Goal: Task Accomplishment & Management: Manage account settings

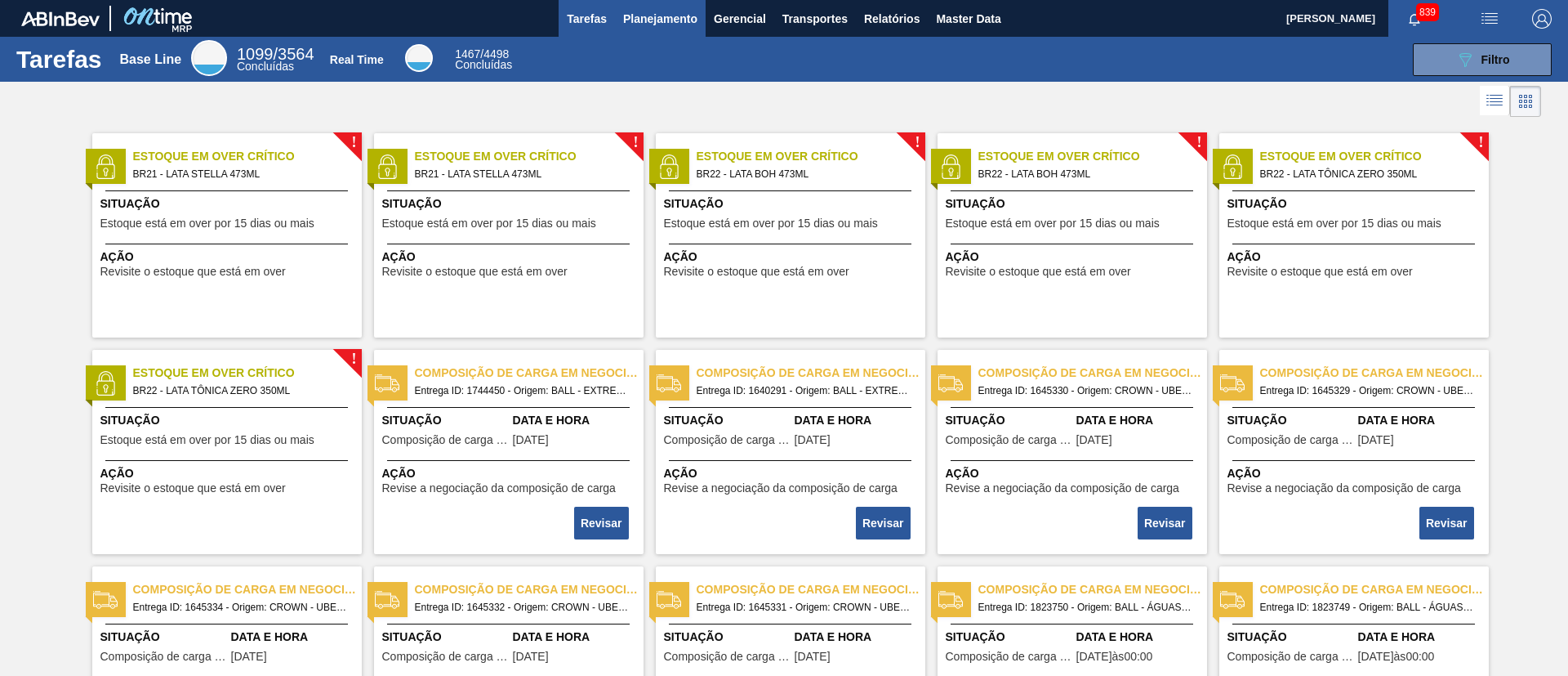
click at [671, 23] on span "Planejamento" at bounding box center [661, 19] width 75 height 20
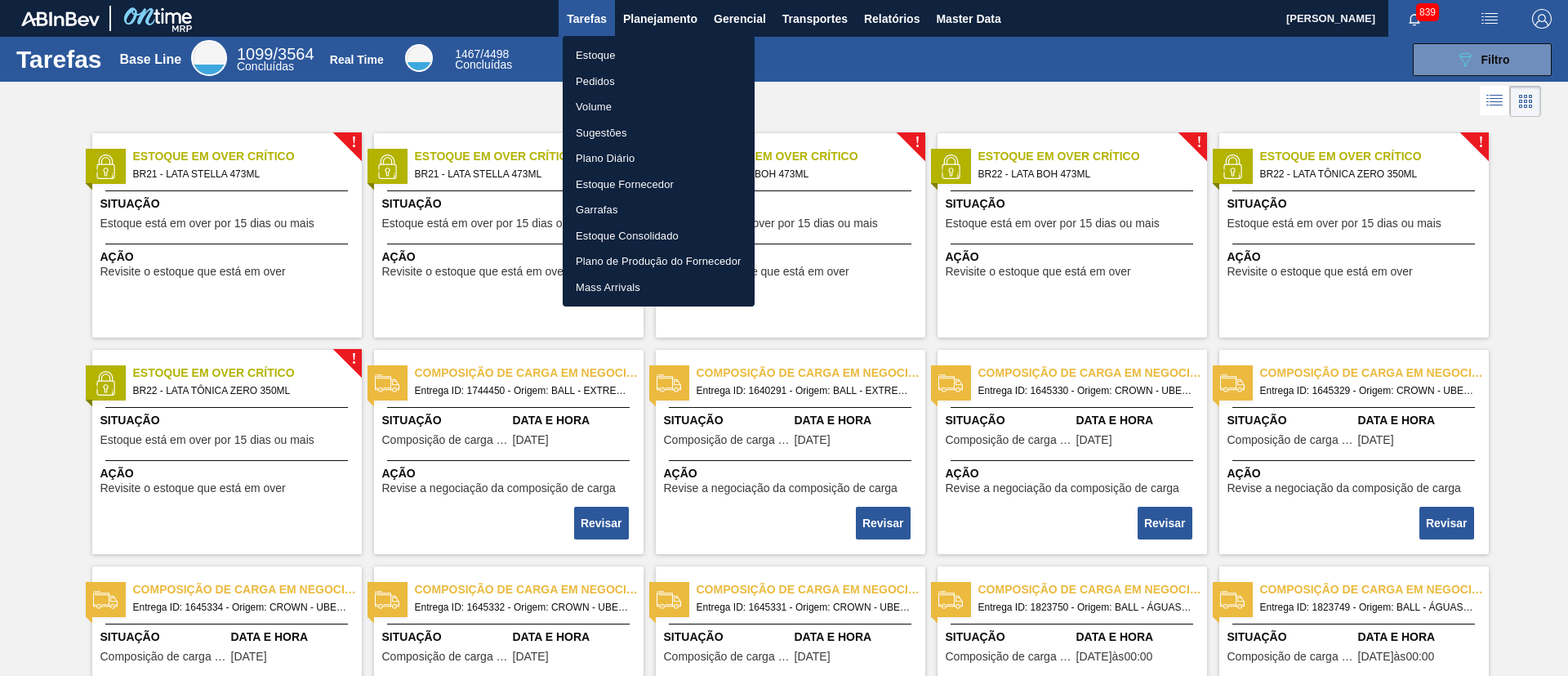
click at [644, 61] on li "Estoque" at bounding box center [659, 56] width 192 height 27
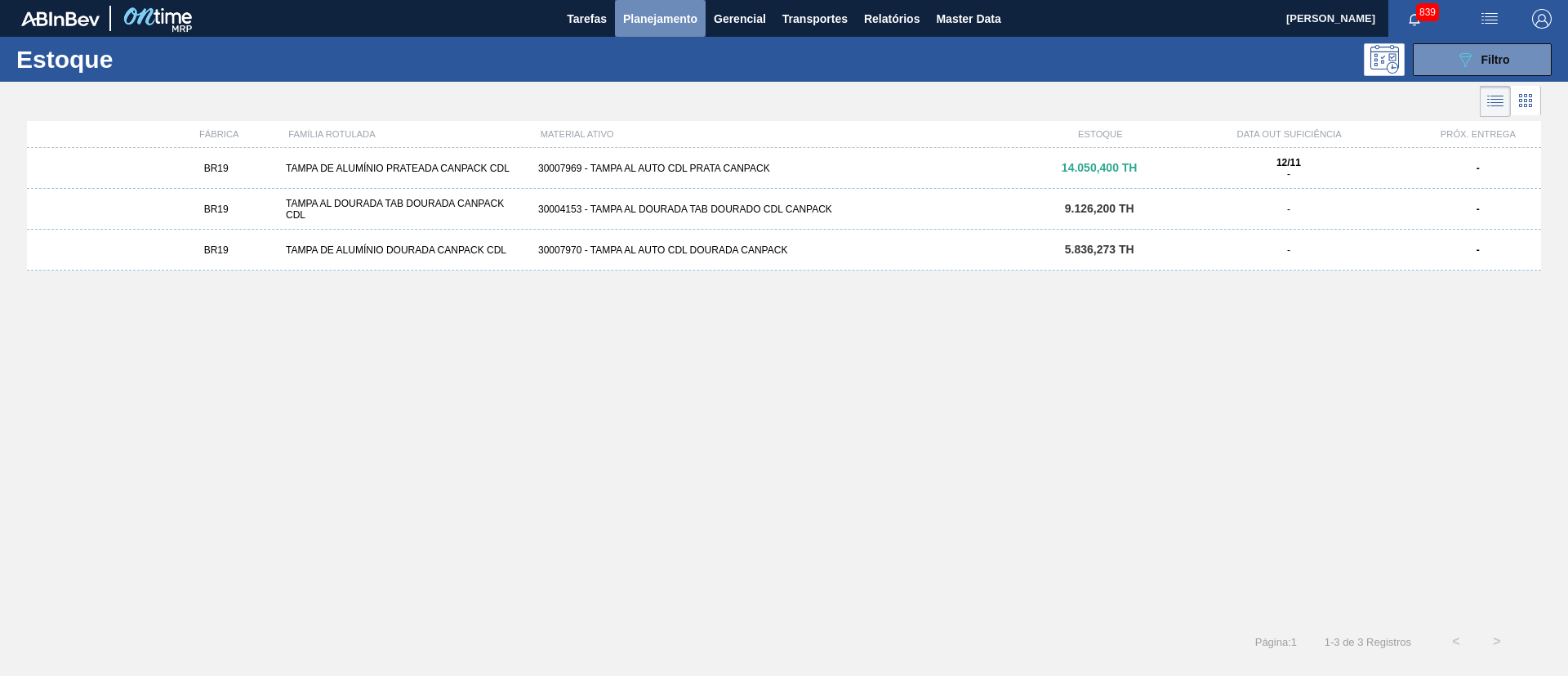
click at [674, 14] on span "Planejamento" at bounding box center [661, 19] width 75 height 20
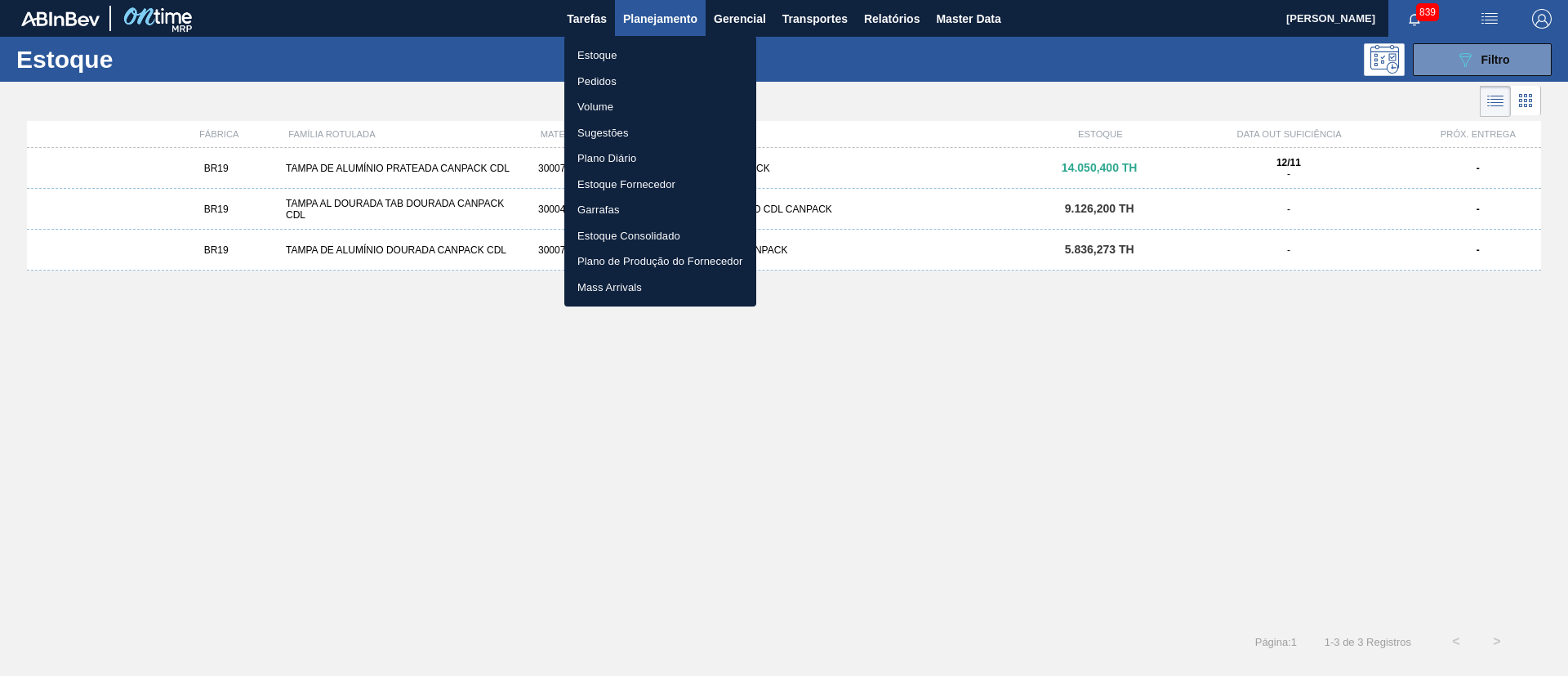
click at [630, 63] on li "Estoque" at bounding box center [661, 56] width 192 height 27
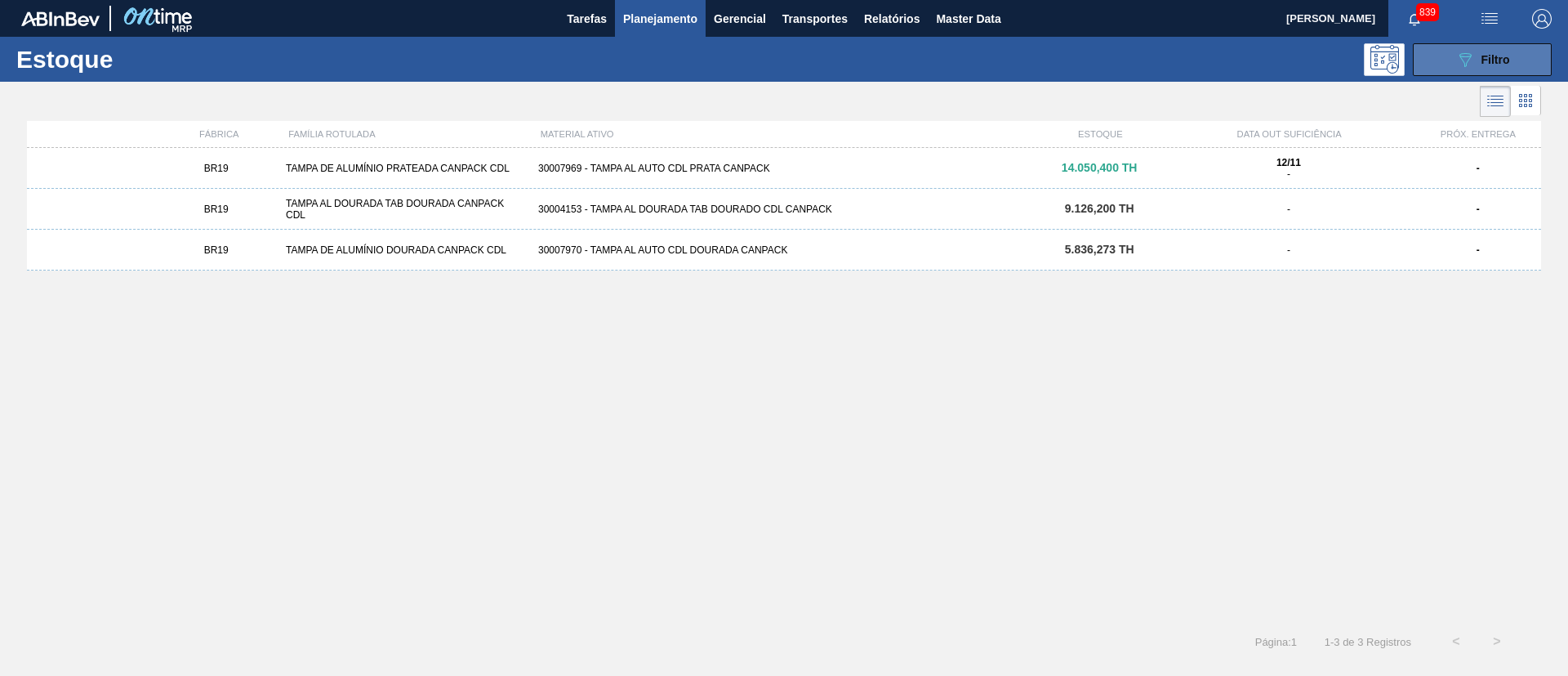
click at [1045, 45] on button "089F7B8B-B2A5-4AFE-B5C0-19BA573D28AC Filtro" at bounding box center [1483, 59] width 139 height 32
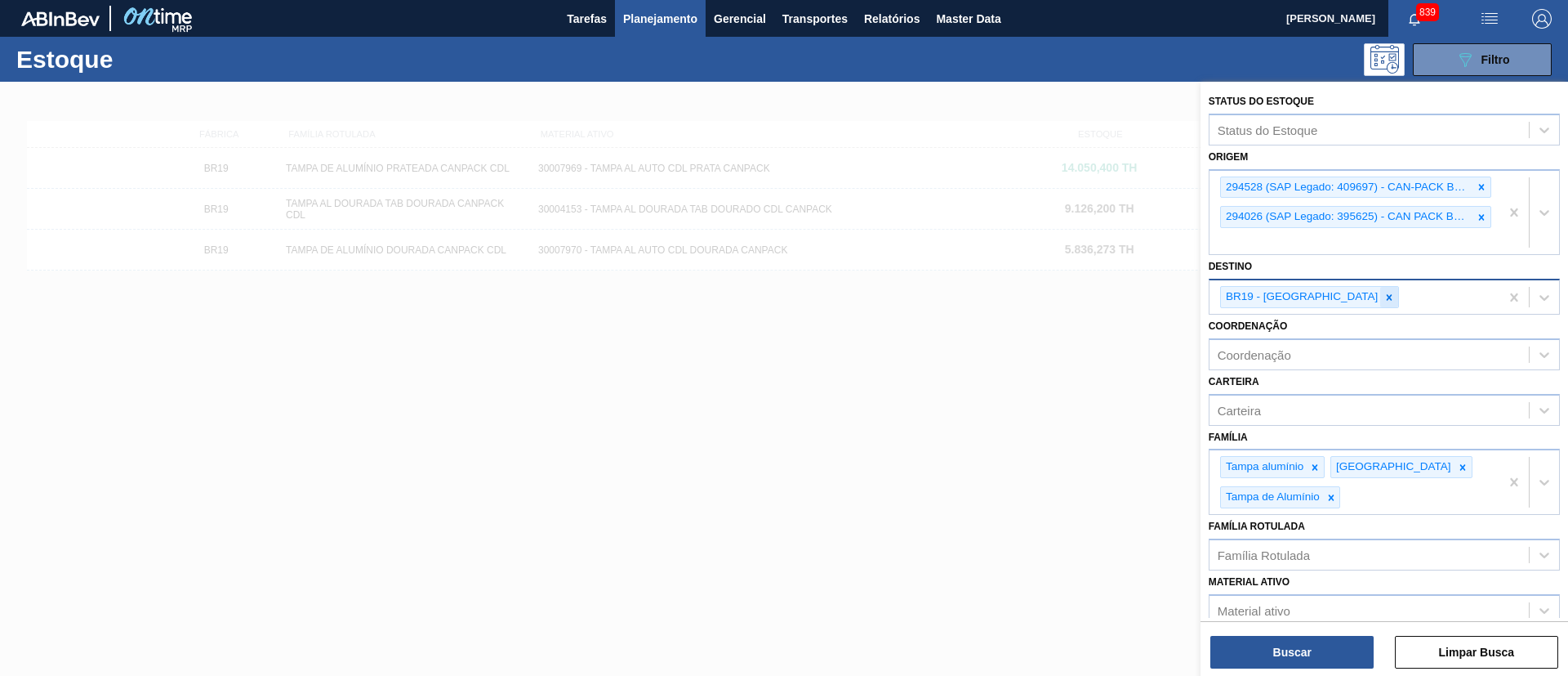
click at [1045, 292] on icon at bounding box center [1389, 297] width 12 height 12
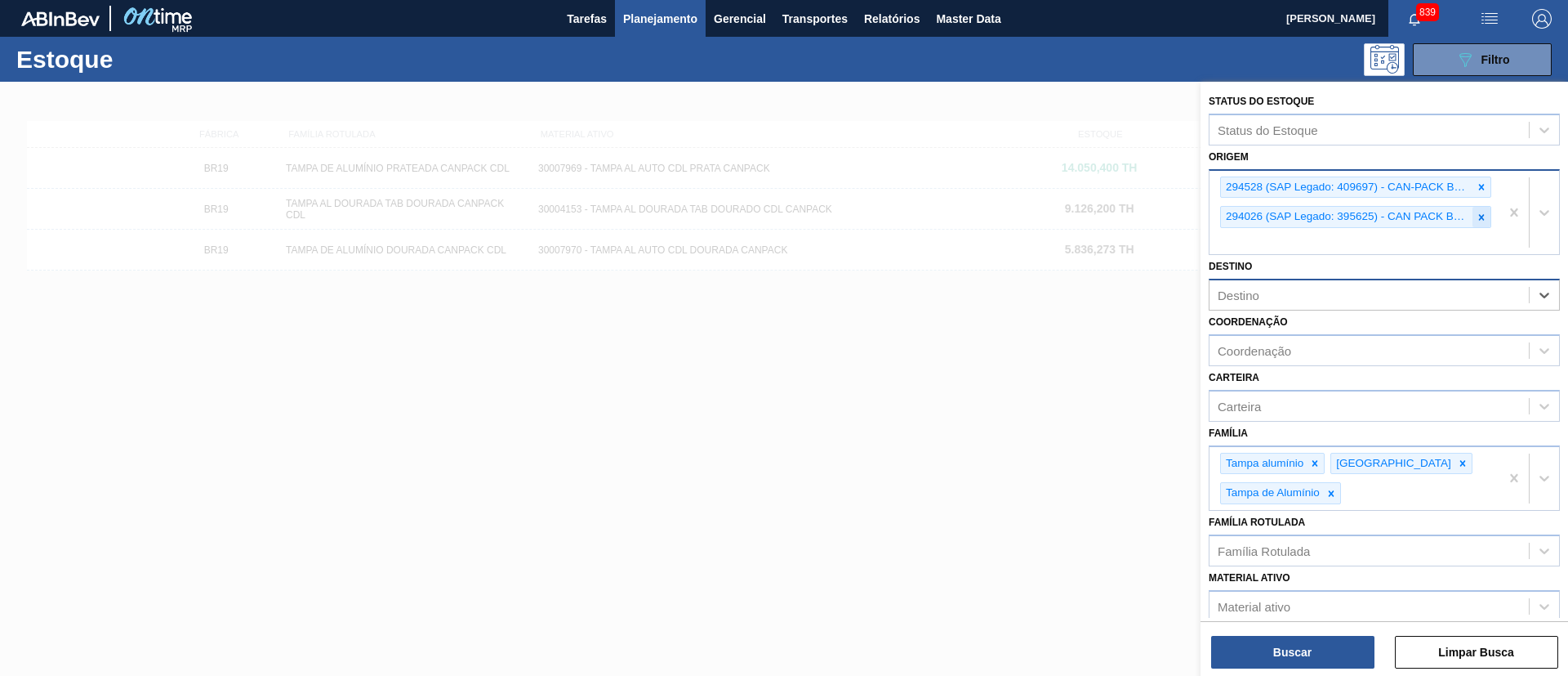
drag, startPoint x: 1479, startPoint y: 216, endPoint x: 1481, endPoint y: 203, distance: 13.2
click at [1045, 217] on icon at bounding box center [1482, 216] width 6 height 6
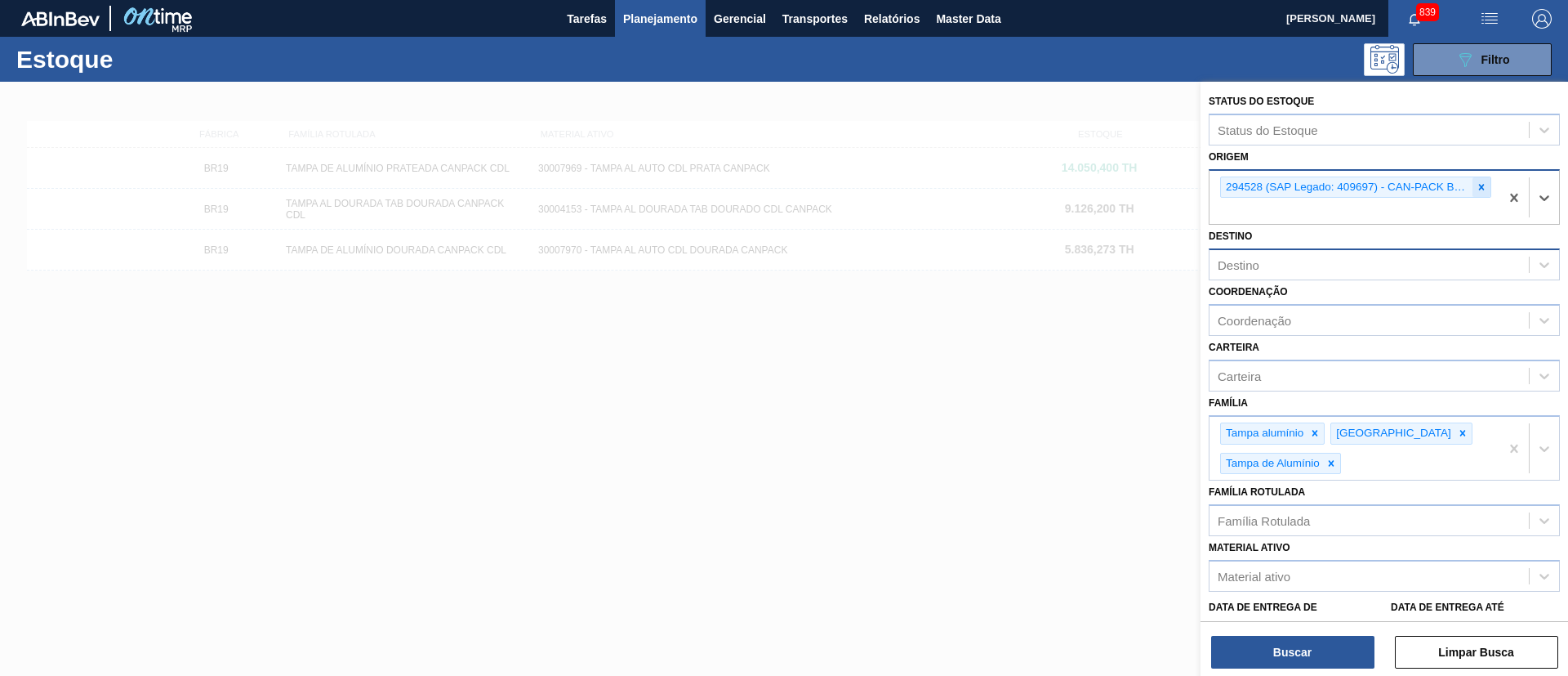
click at [1045, 186] on icon at bounding box center [1482, 187] width 12 height 12
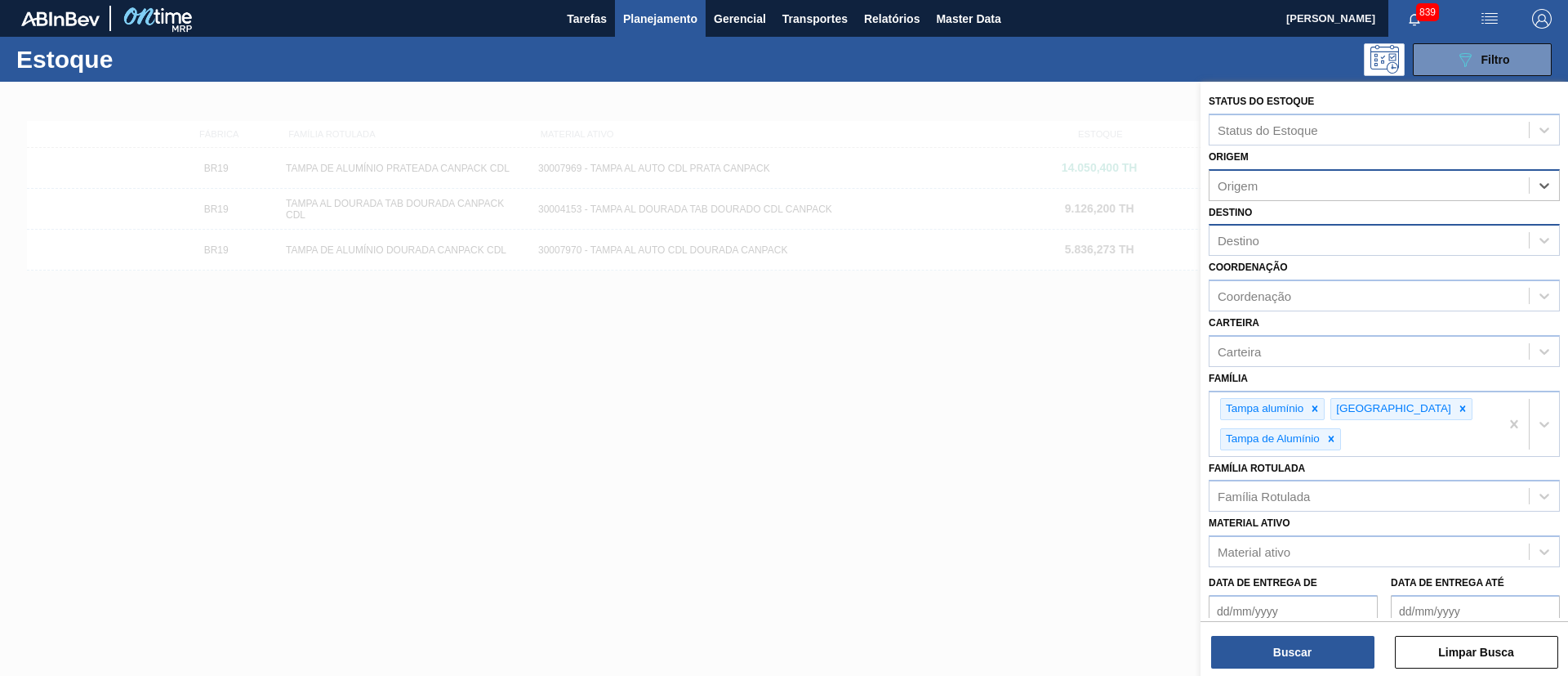
drag, startPoint x: 787, startPoint y: 230, endPoint x: 770, endPoint y: 170, distance: 62.4
click at [788, 230] on div at bounding box center [784, 420] width 1568 height 676
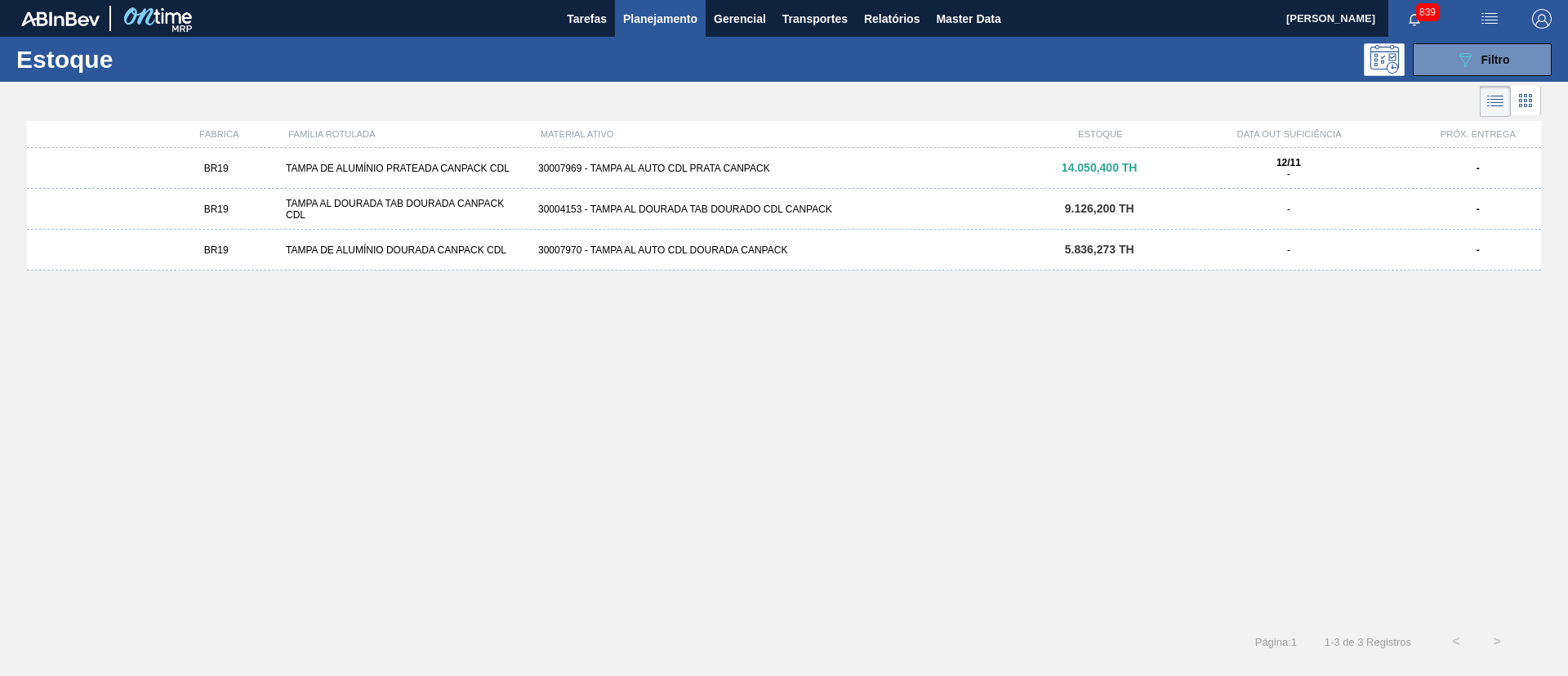
click at [682, 22] on span "Planejamento" at bounding box center [661, 19] width 75 height 20
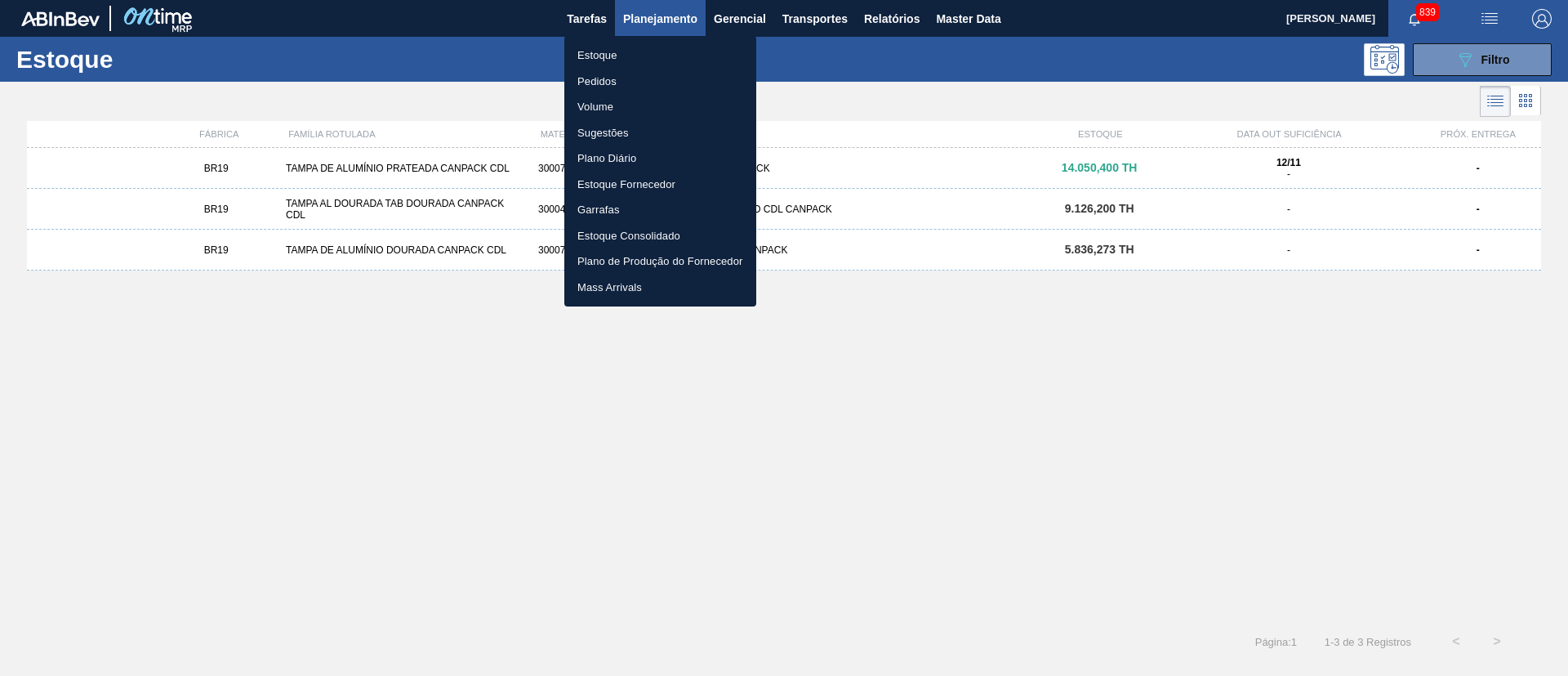
click at [654, 89] on li "Pedidos" at bounding box center [661, 82] width 192 height 27
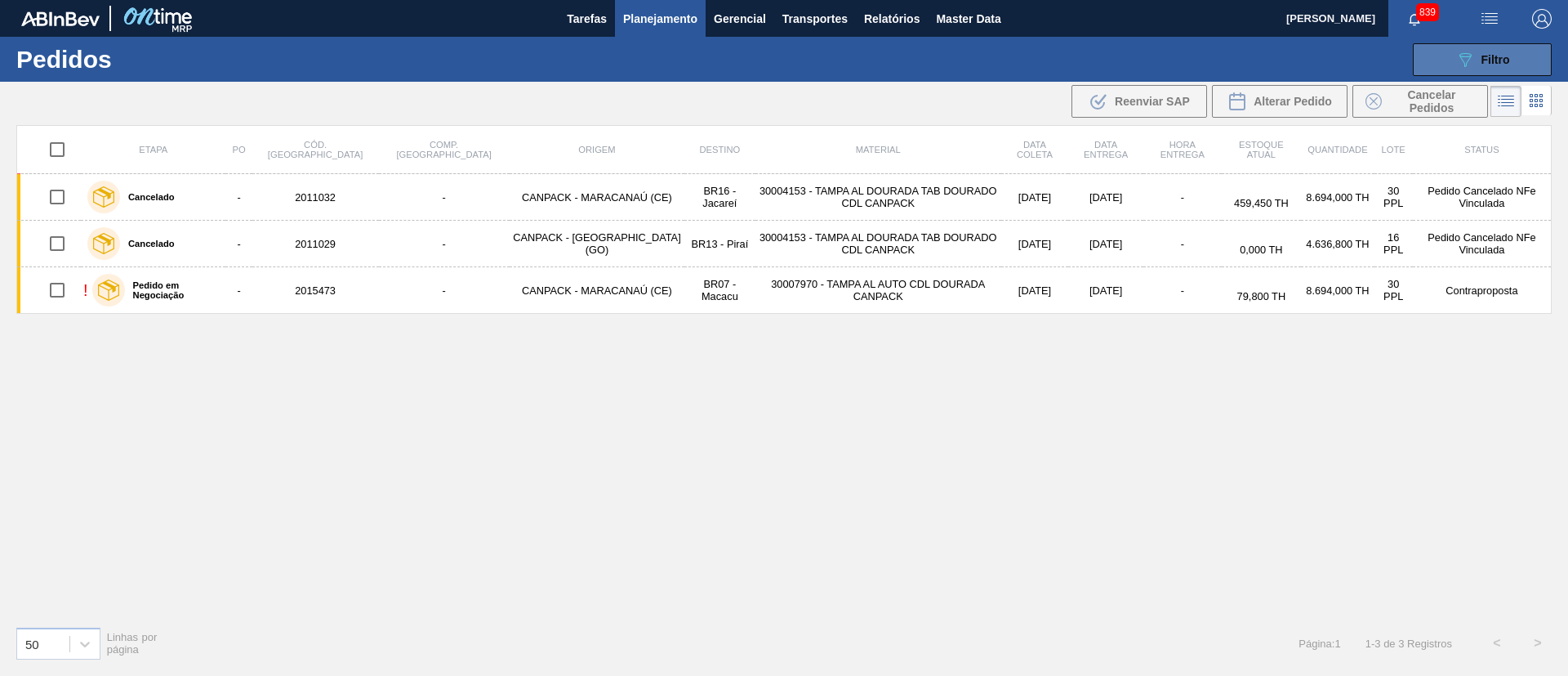
click at [1045, 72] on button "089F7B8B-B2A5-4AFE-B5C0-19BA573D28AC Filtro" at bounding box center [1483, 59] width 139 height 32
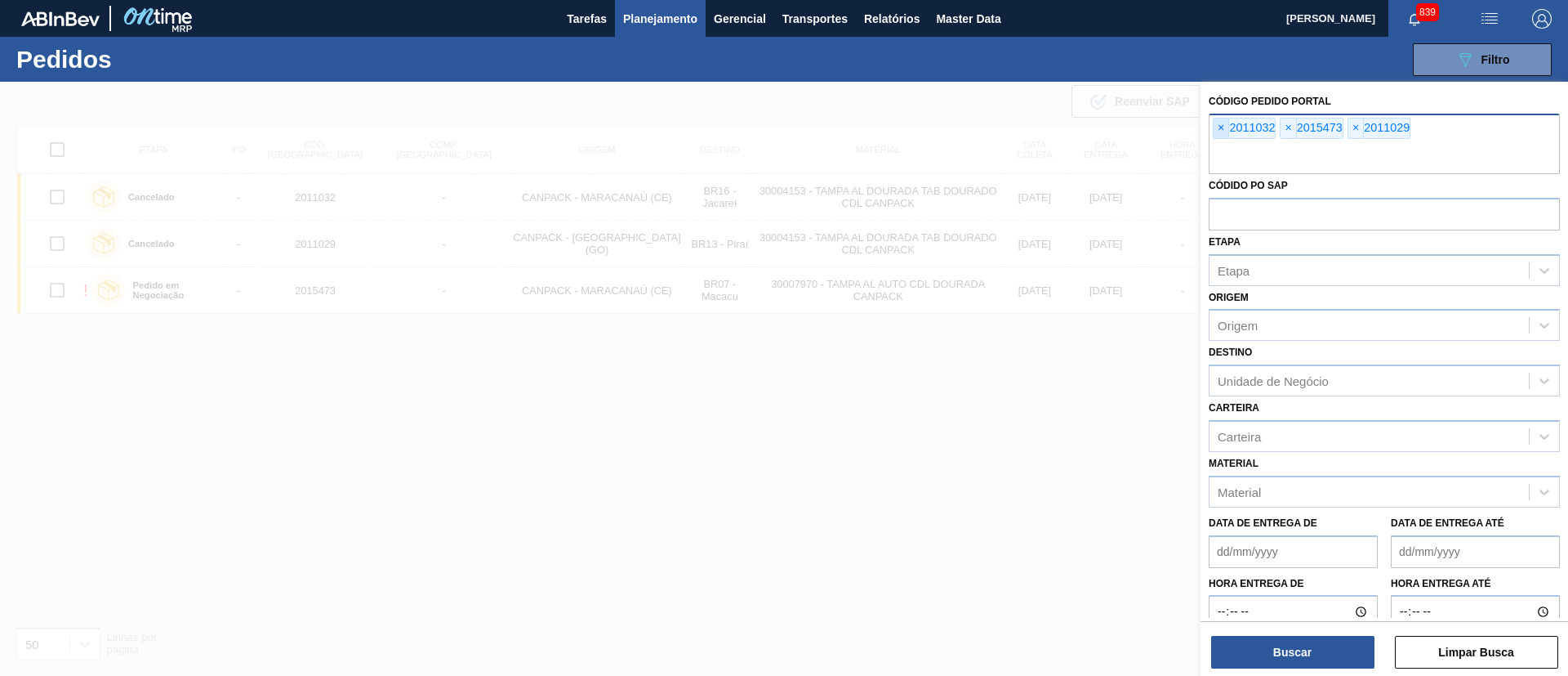
click at [1045, 136] on span "×" at bounding box center [1221, 128] width 16 height 20
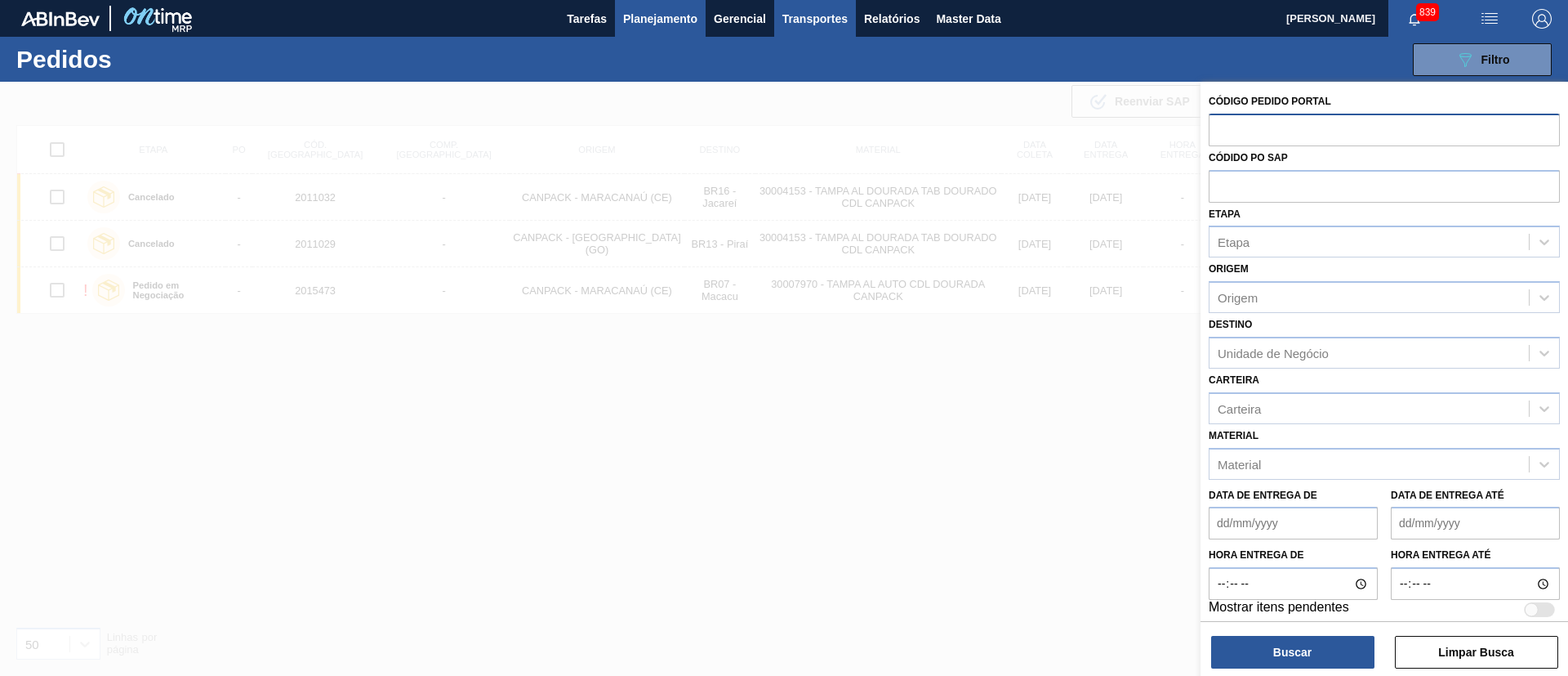
paste input "text"
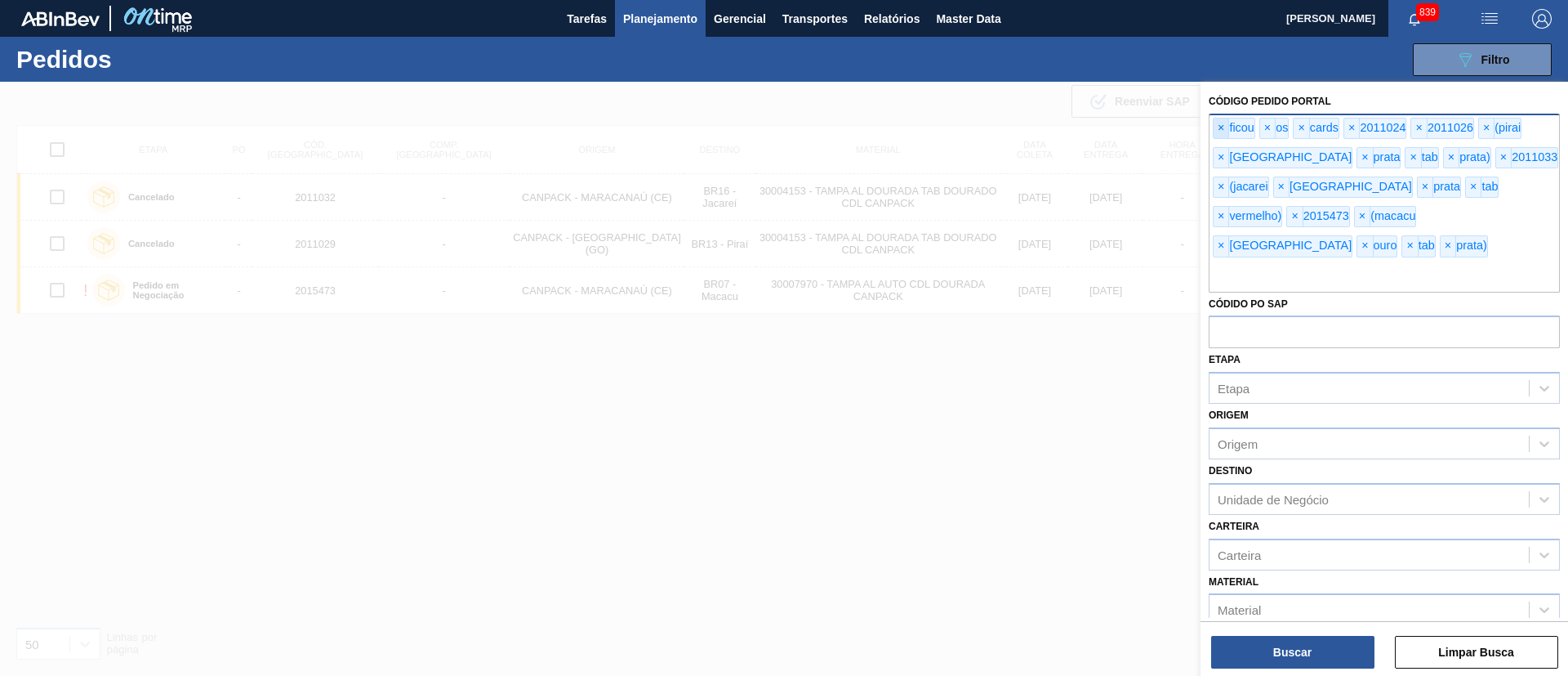
click at [1045, 129] on span "×" at bounding box center [1221, 128] width 16 height 20
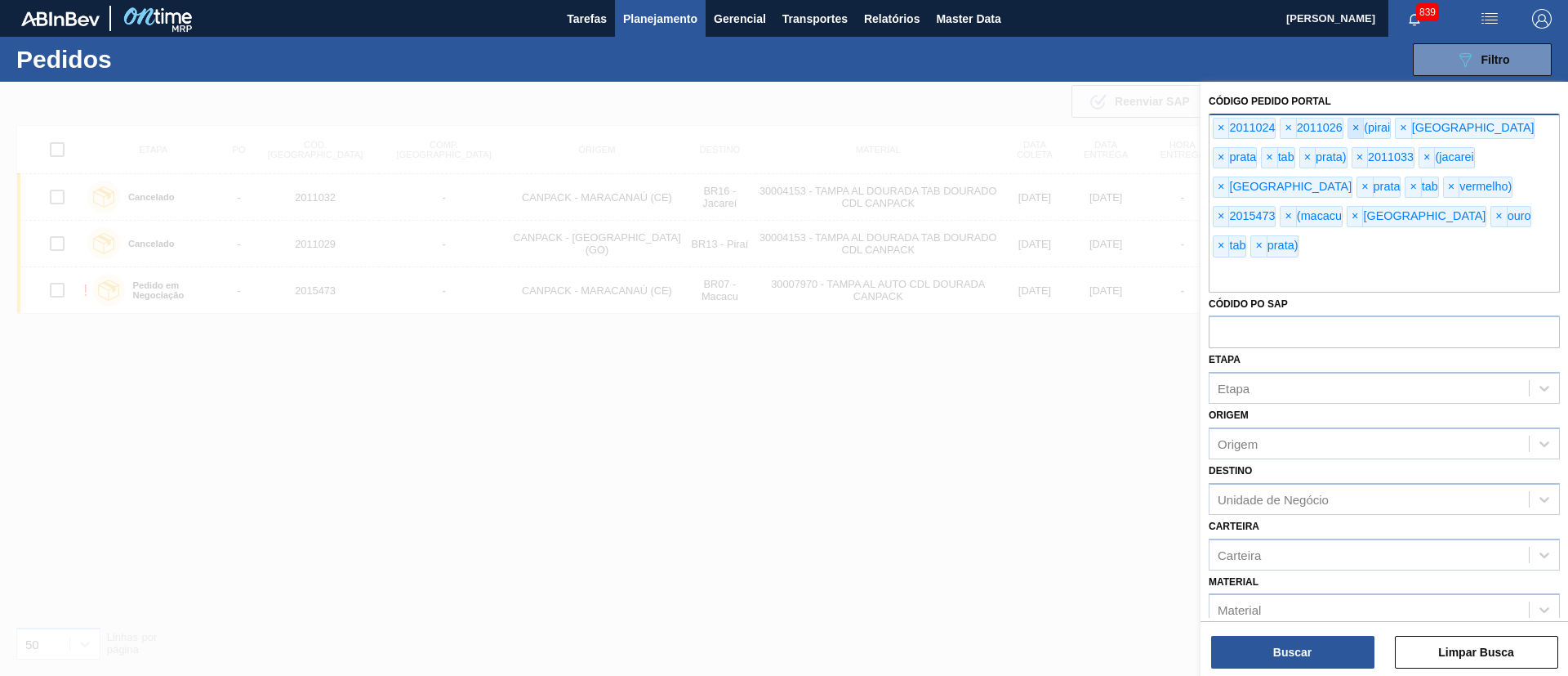
click at [1045, 130] on span "×" at bounding box center [1356, 128] width 16 height 20
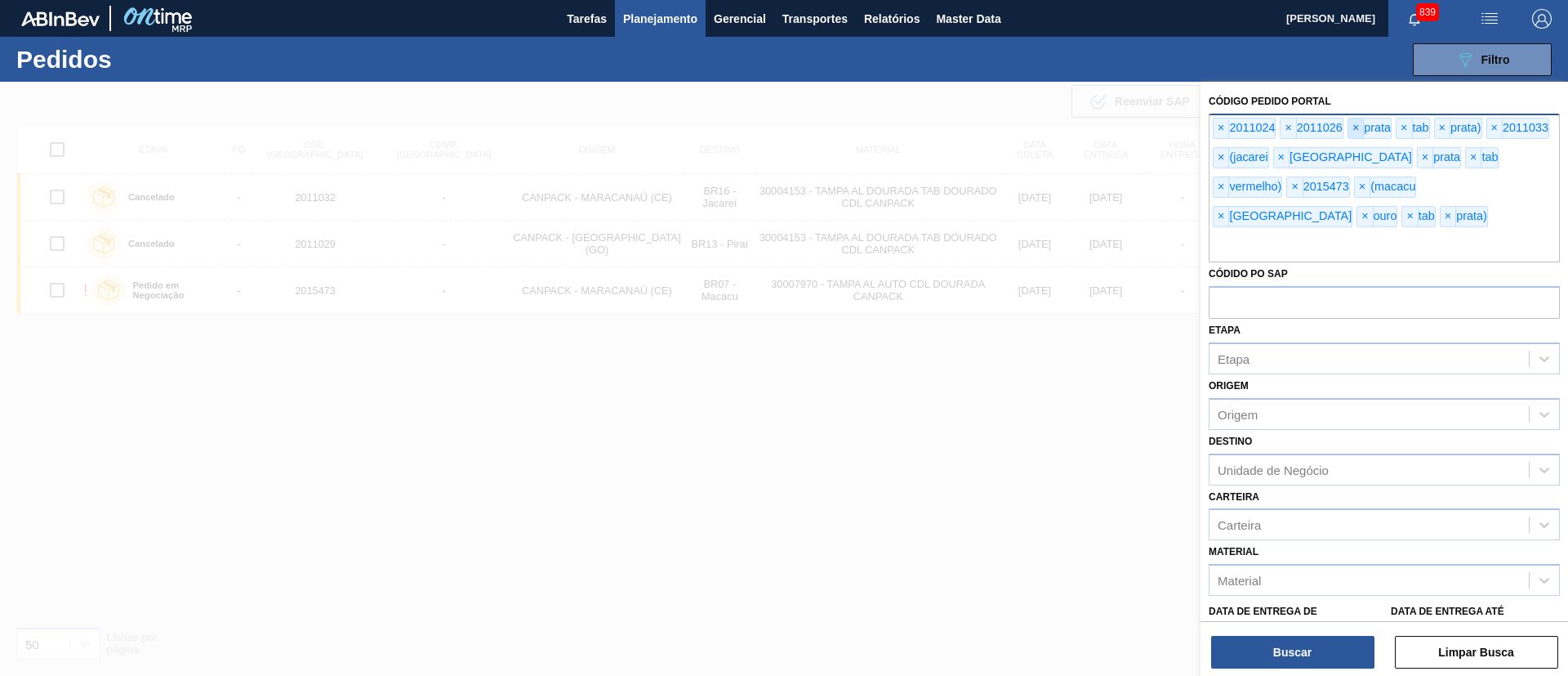
click at [1045, 130] on span "×" at bounding box center [1356, 128] width 16 height 20
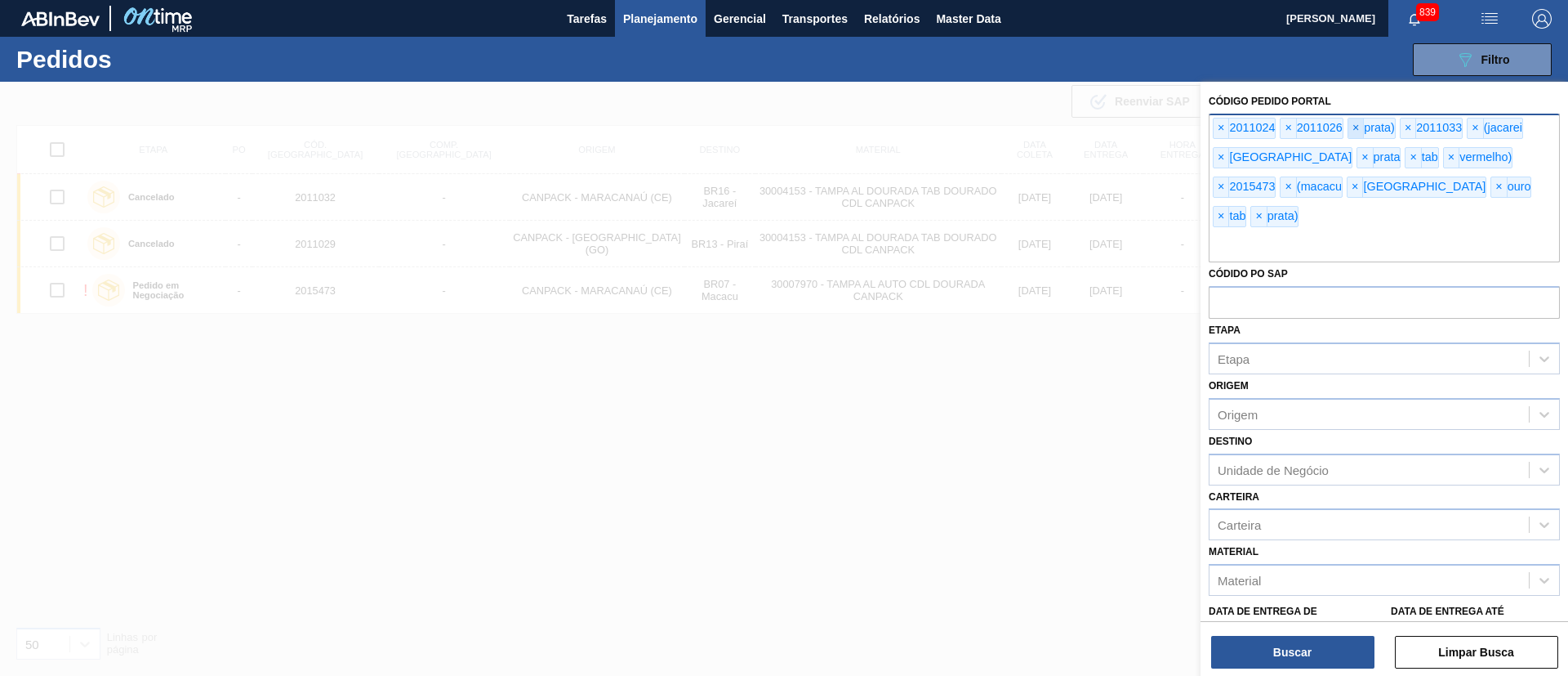
click at [1045, 130] on span "×" at bounding box center [1356, 128] width 16 height 20
click at [1045, 128] on span "×" at bounding box center [1423, 128] width 16 height 20
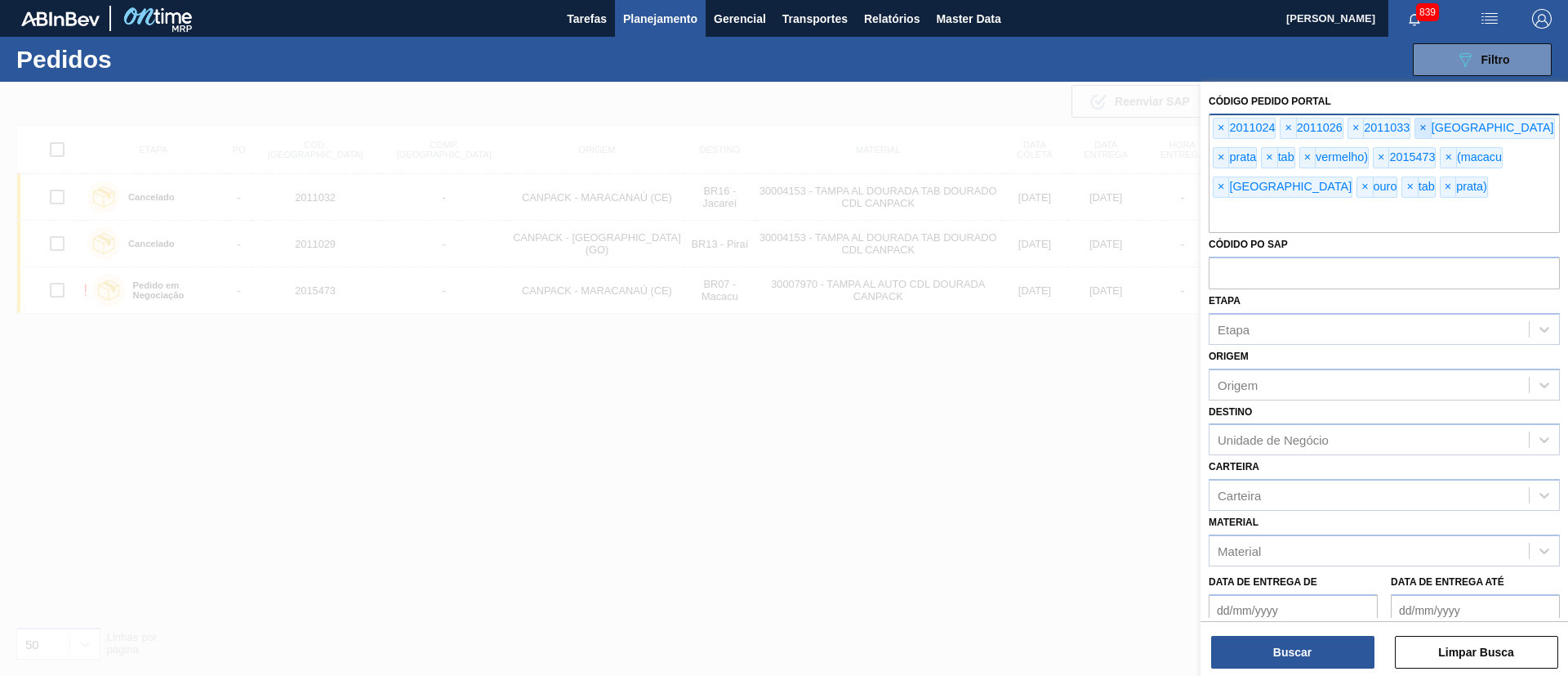
click at [1045, 128] on span "×" at bounding box center [1423, 128] width 16 height 20
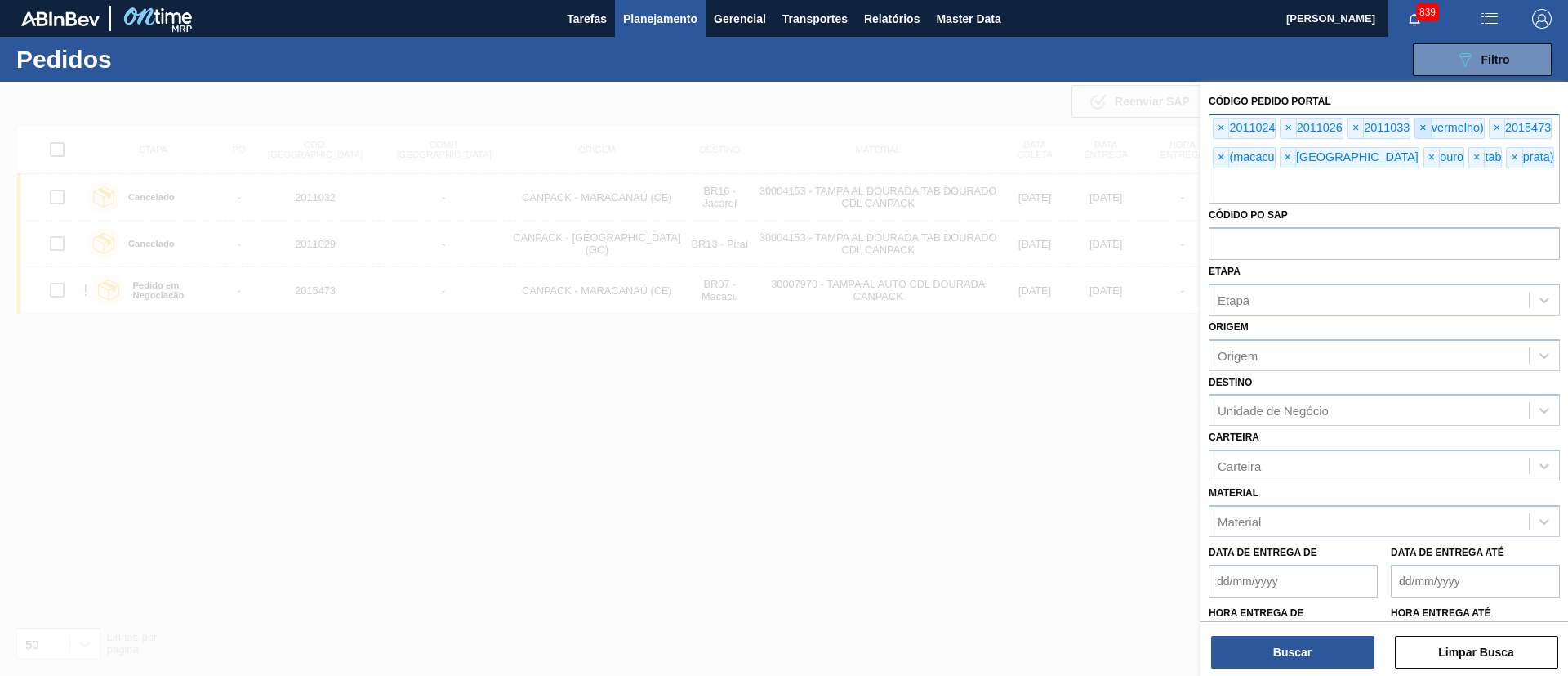
click at [1045, 128] on span "×" at bounding box center [1423, 128] width 16 height 20
click at [1045, 124] on span "×" at bounding box center [1491, 128] width 16 height 20
click at [1045, 148] on span "×" at bounding box center [1221, 158] width 16 height 20
click at [1045, 130] on span "×" at bounding box center [1491, 128] width 16 height 20
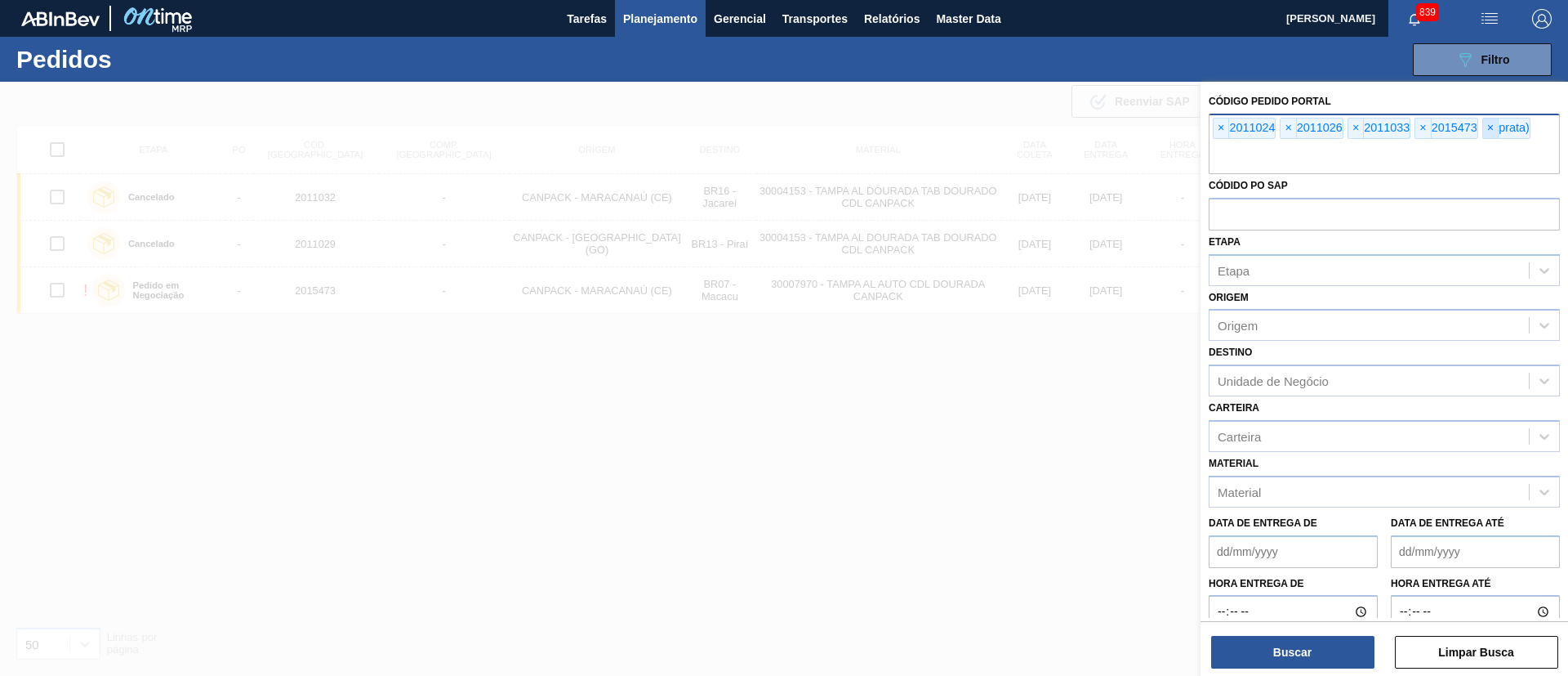
click at [1045, 130] on span "×" at bounding box center [1491, 128] width 16 height 20
click at [1045, 450] on button "Buscar" at bounding box center [1292, 652] width 163 height 32
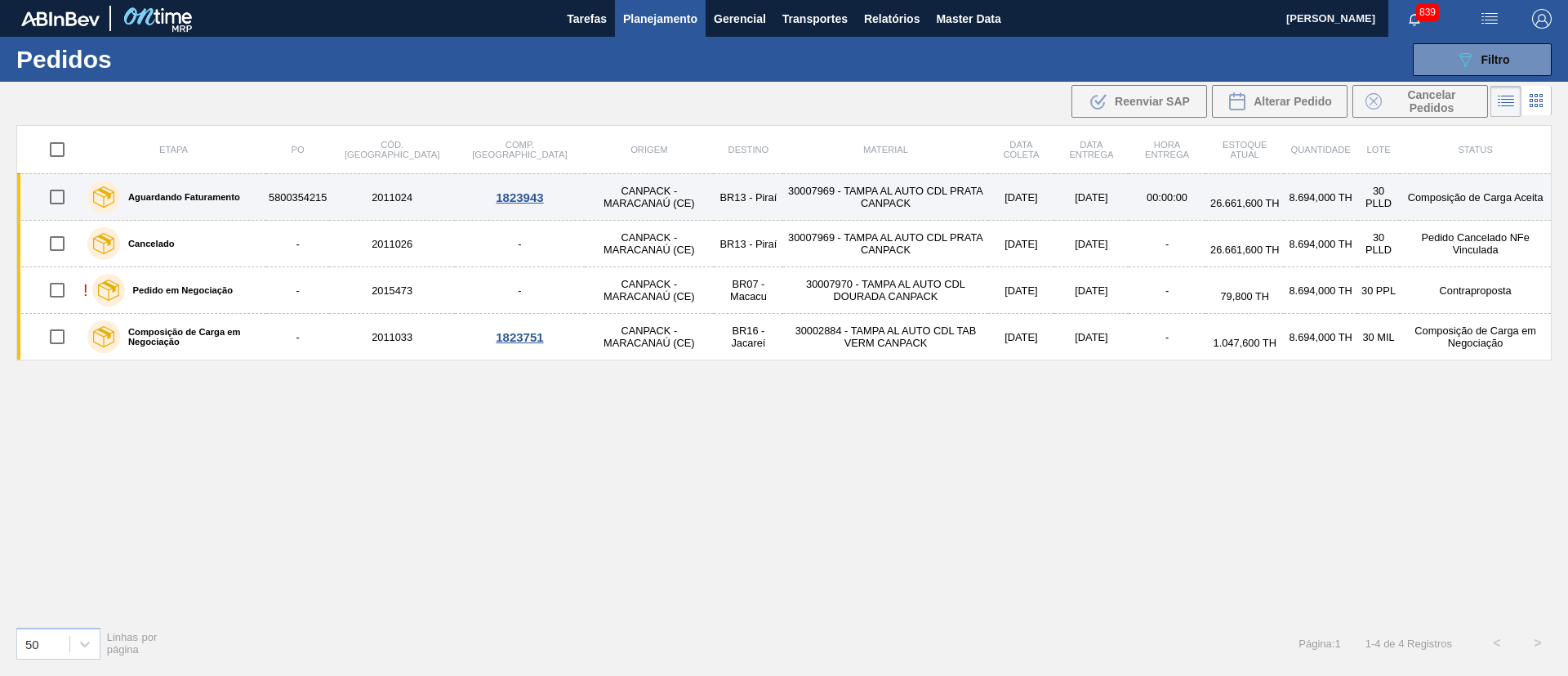
click at [714, 206] on td "BR13 - Piraí" at bounding box center [748, 197] width 70 height 46
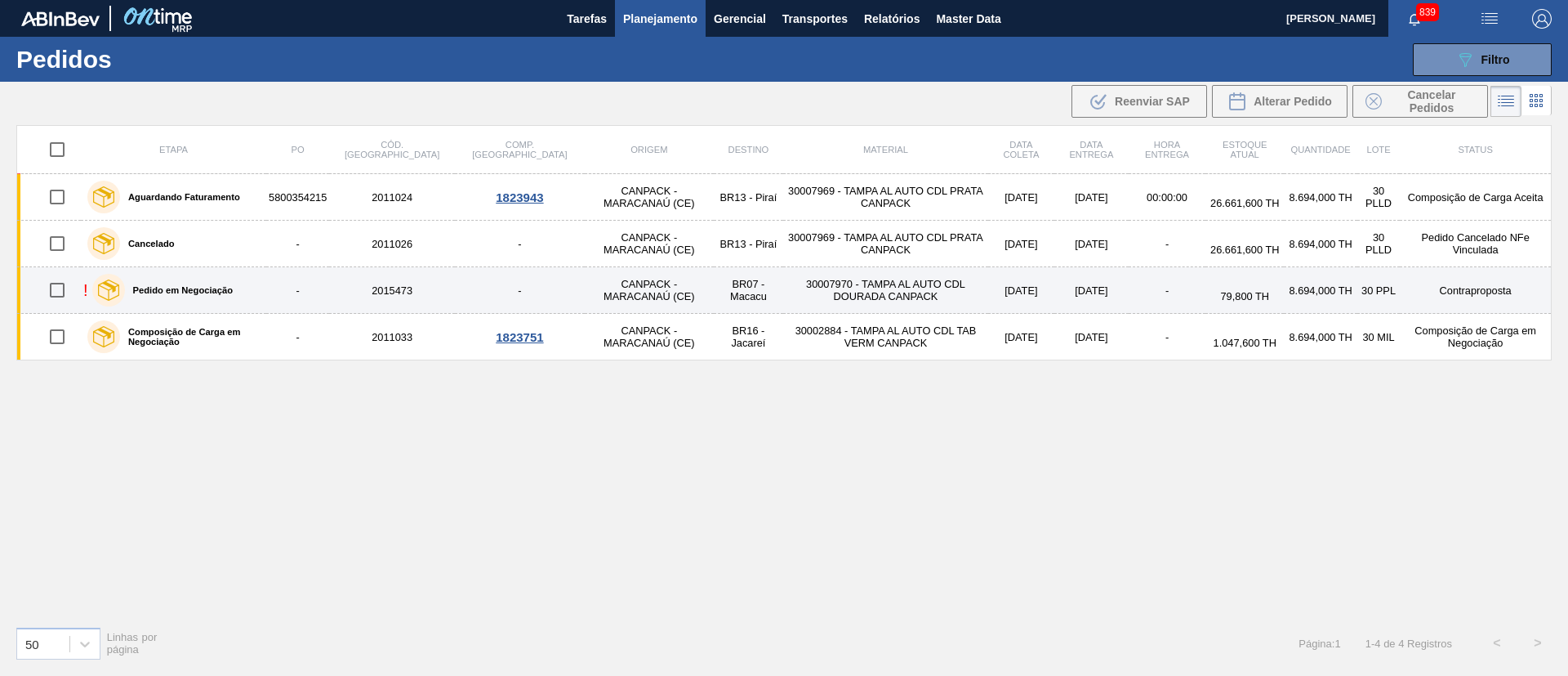
click at [455, 297] on td "-" at bounding box center [520, 291] width 130 height 46
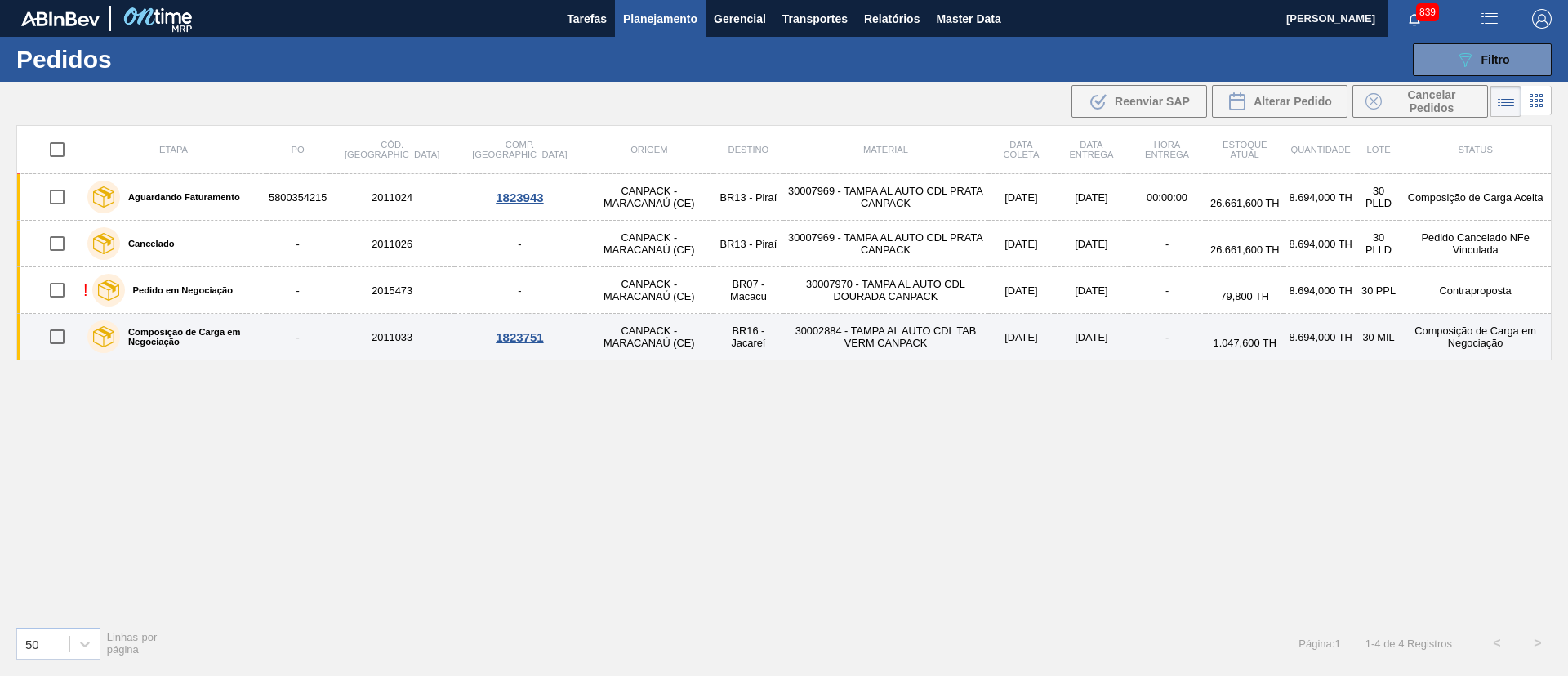
click at [416, 336] on td "2011033" at bounding box center [392, 337] width 126 height 46
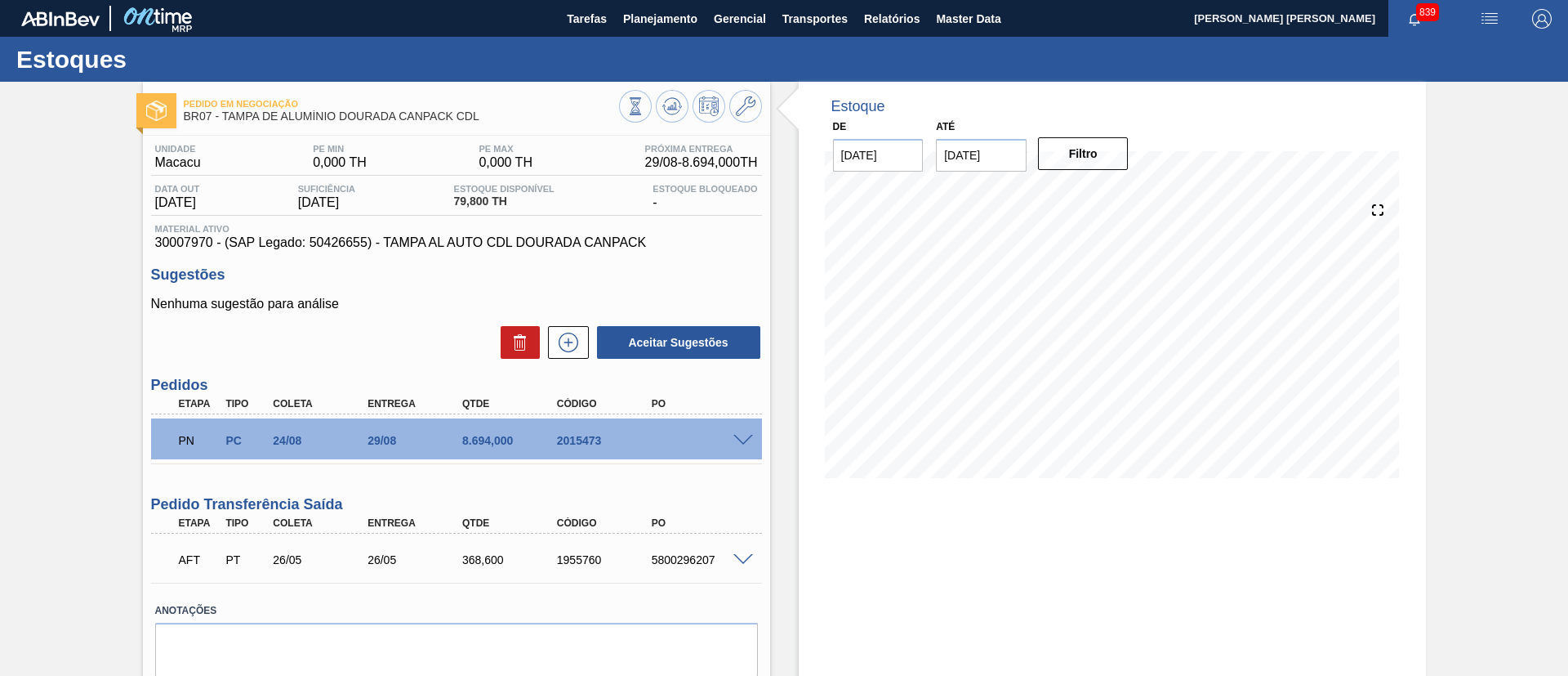
click at [746, 435] on span at bounding box center [743, 441] width 20 height 12
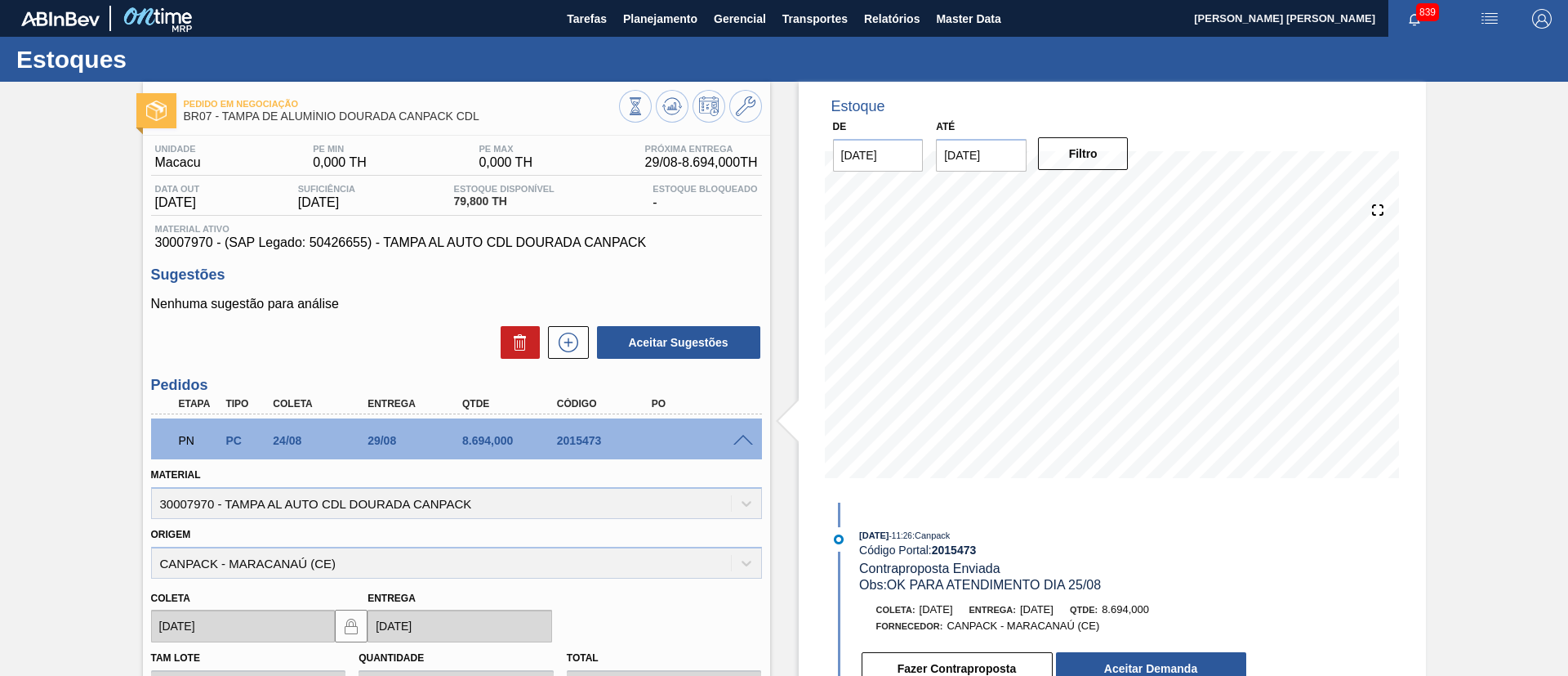
scroll to position [245, 0]
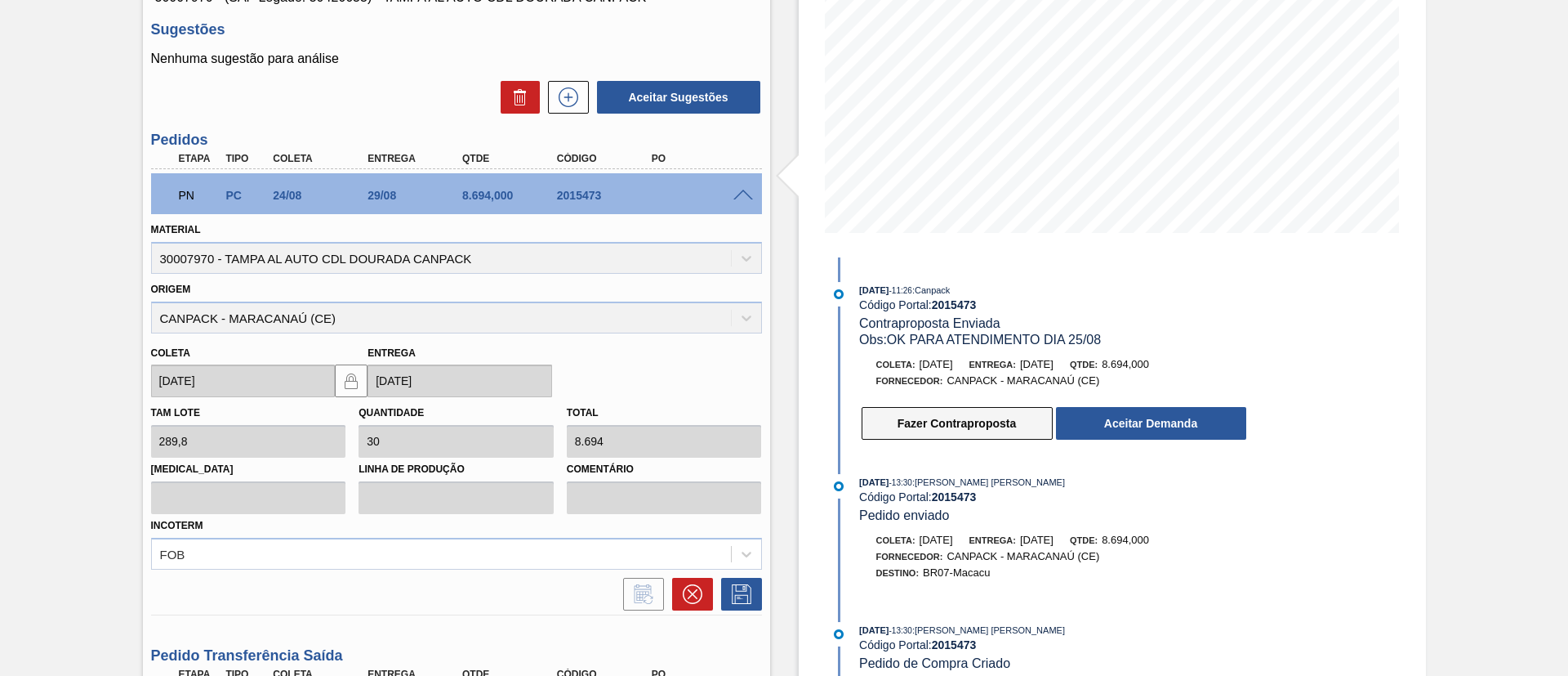
click at [933, 408] on button "Fazer Contraproposta" at bounding box center [957, 422] width 191 height 32
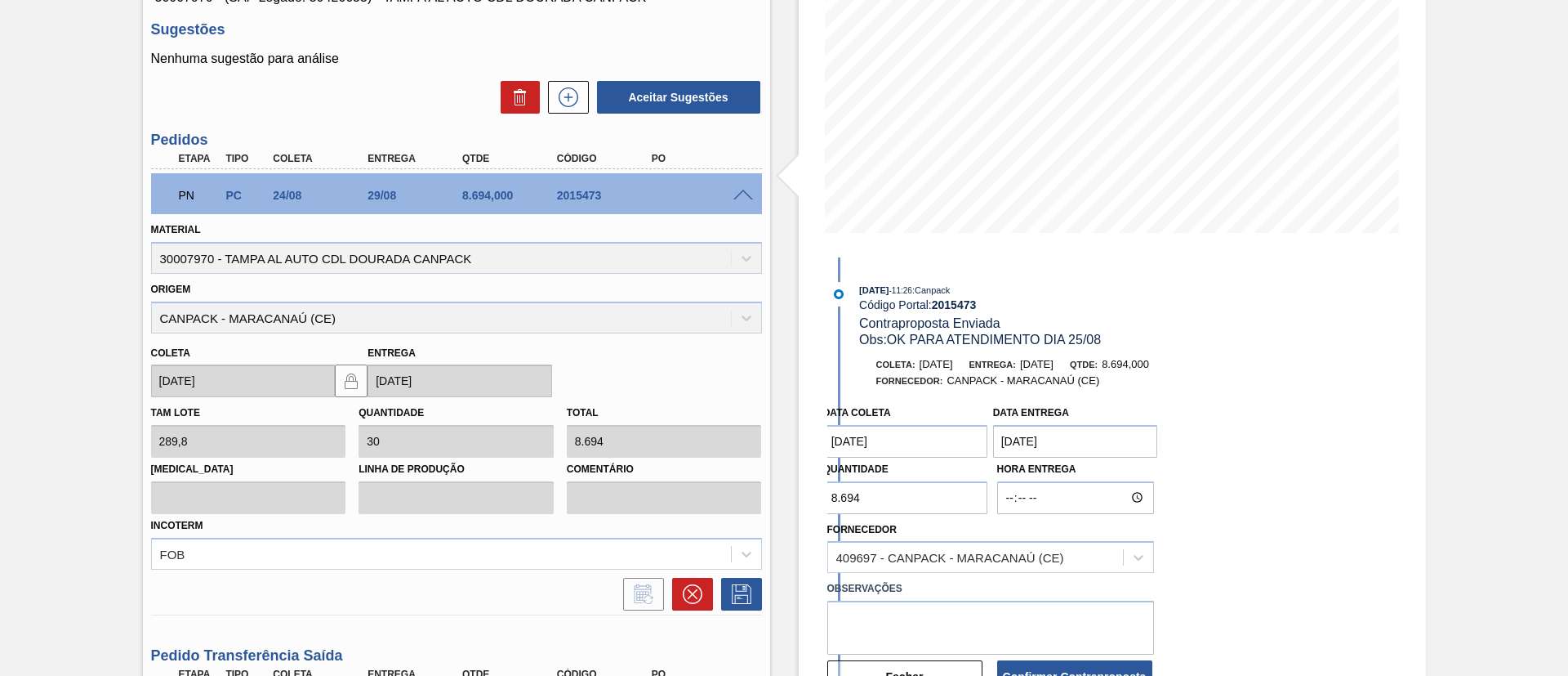
scroll to position [75, 0]
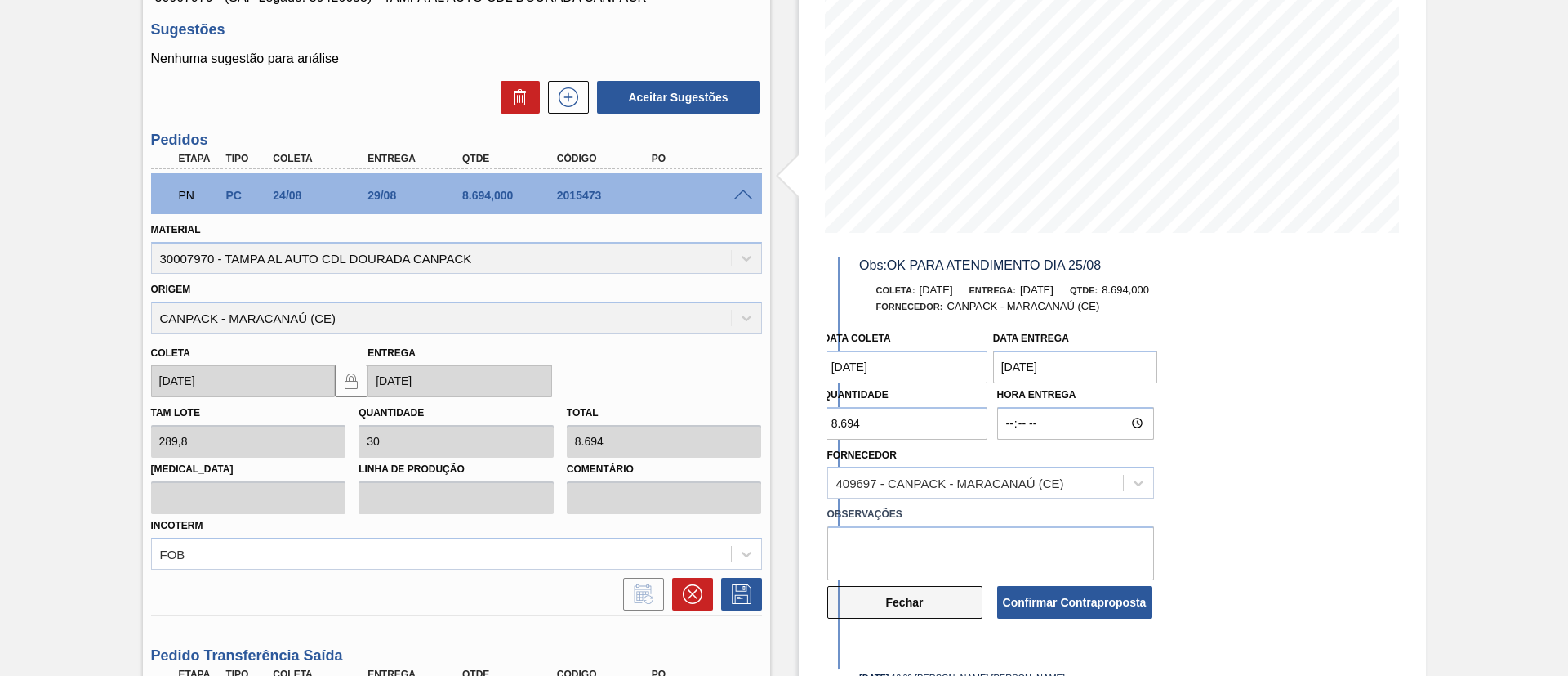
click at [942, 611] on button "Fechar" at bounding box center [904, 601] width 155 height 32
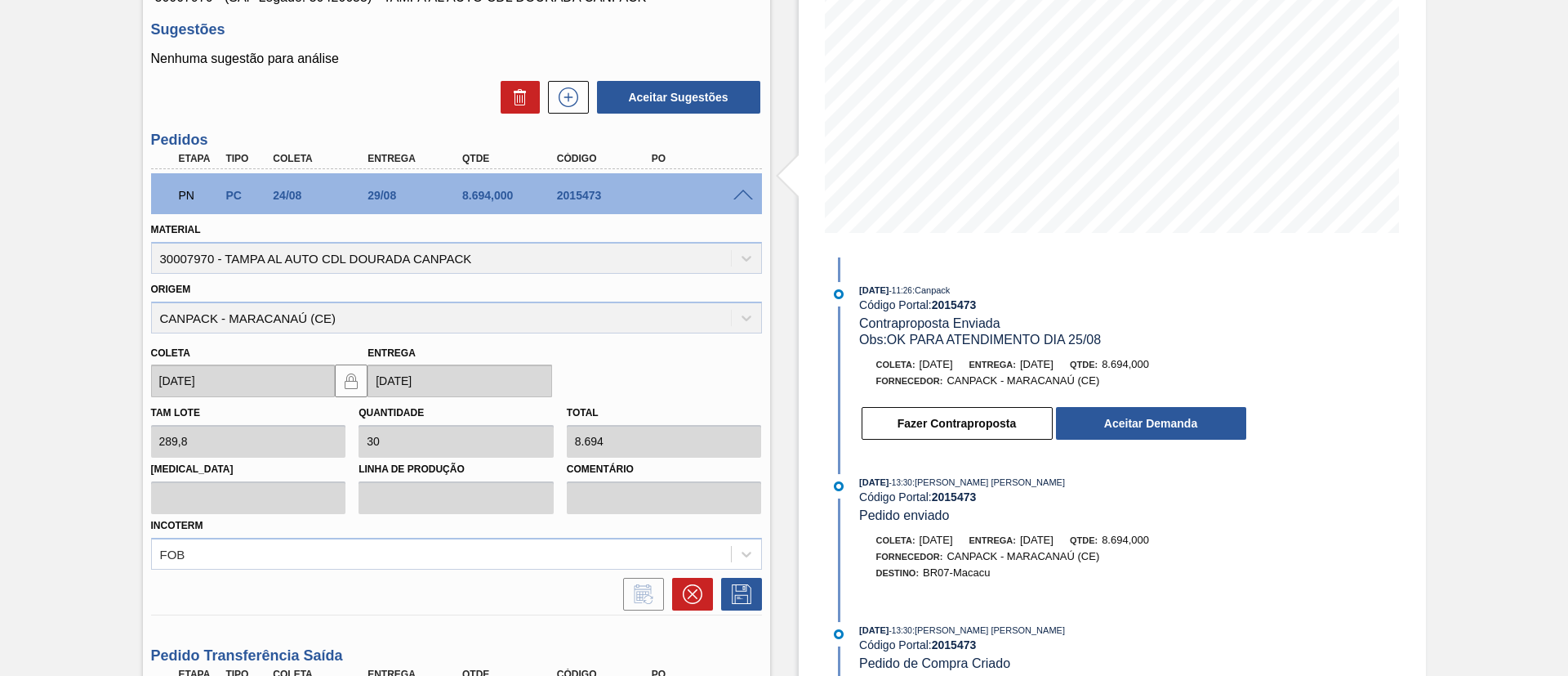
scroll to position [0, 0]
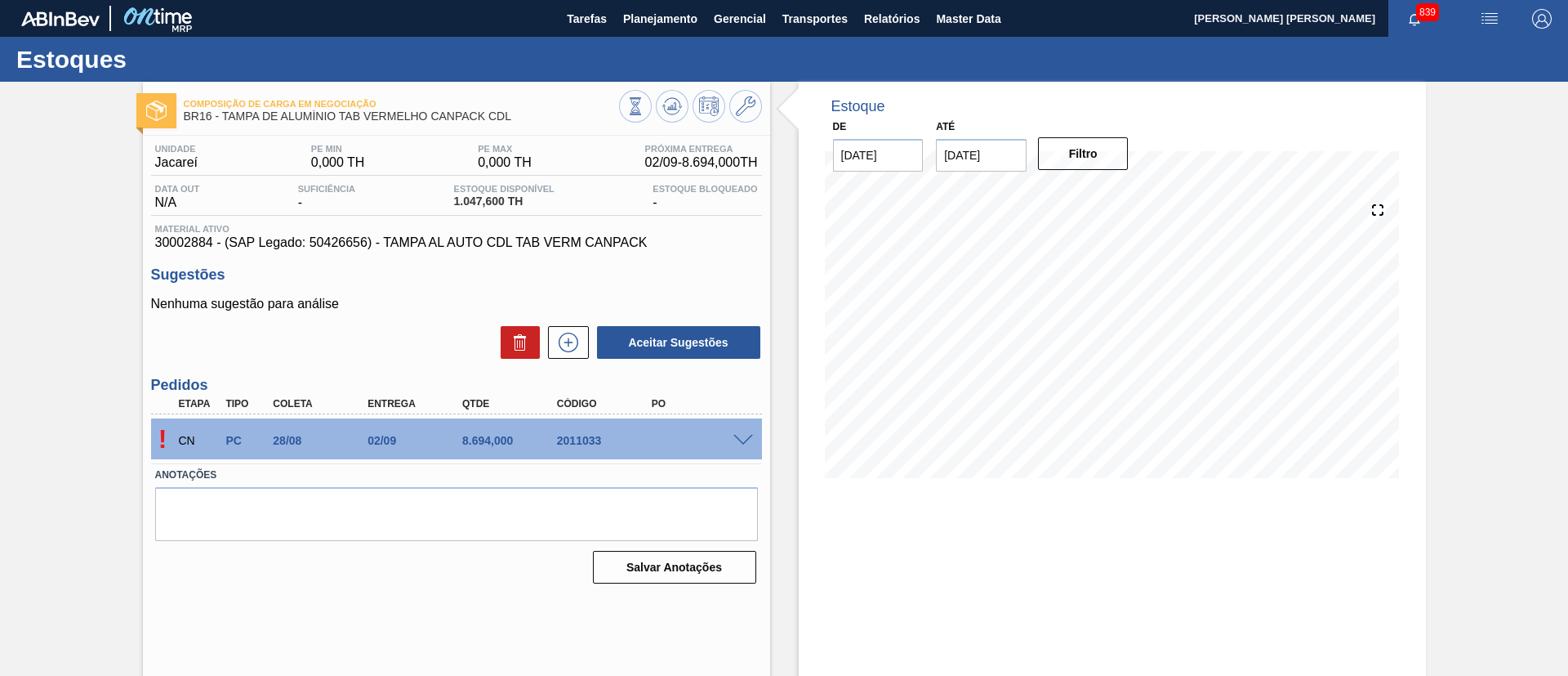
click at [740, 444] on span at bounding box center [743, 441] width 20 height 12
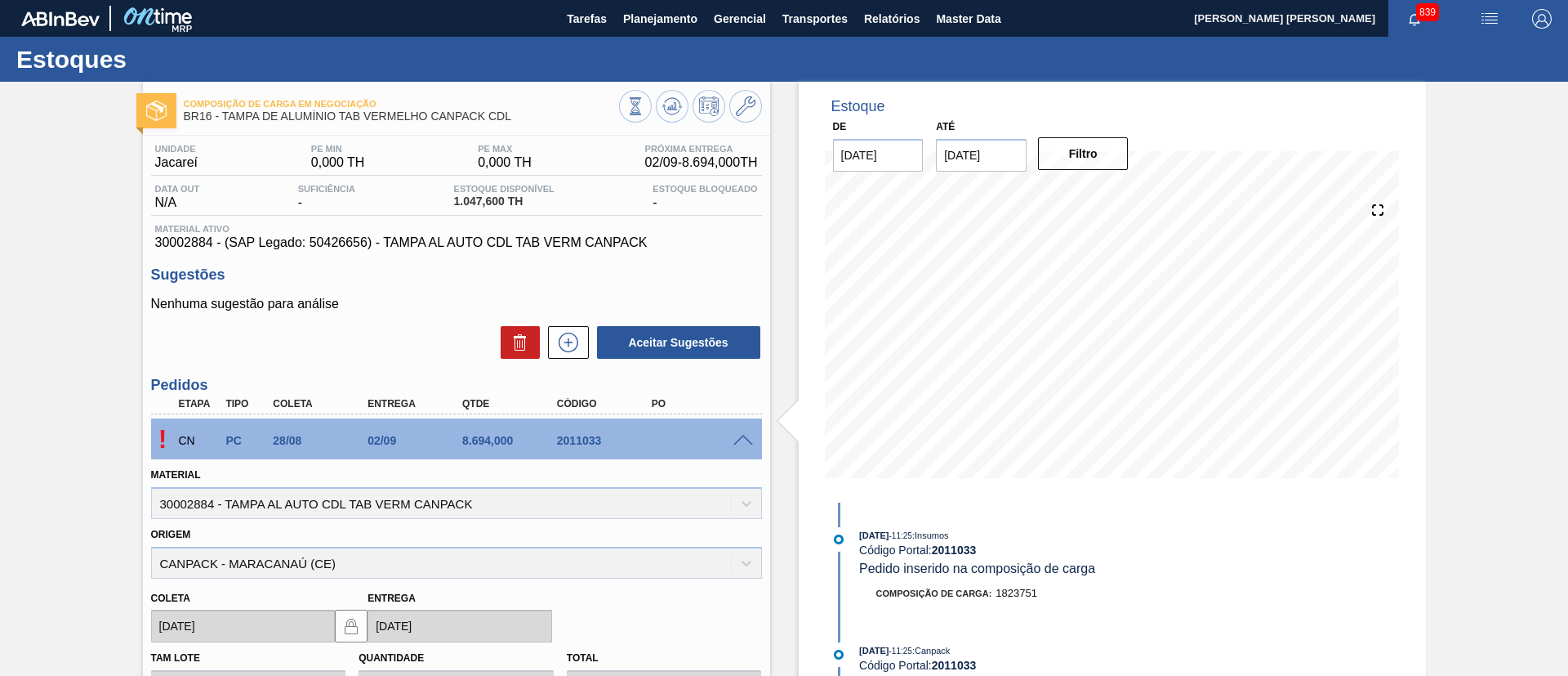
scroll to position [318, 0]
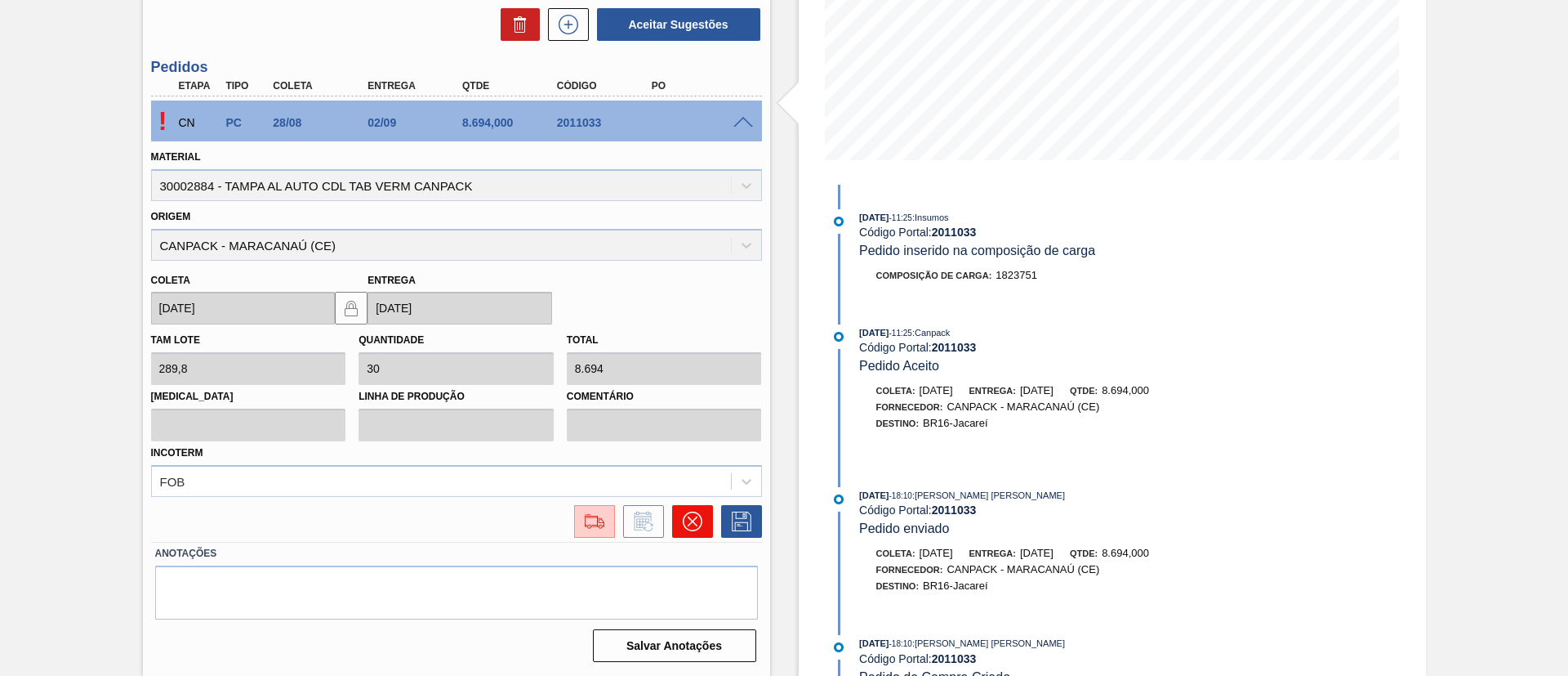
click at [685, 512] on icon at bounding box center [693, 522] width 20 height 20
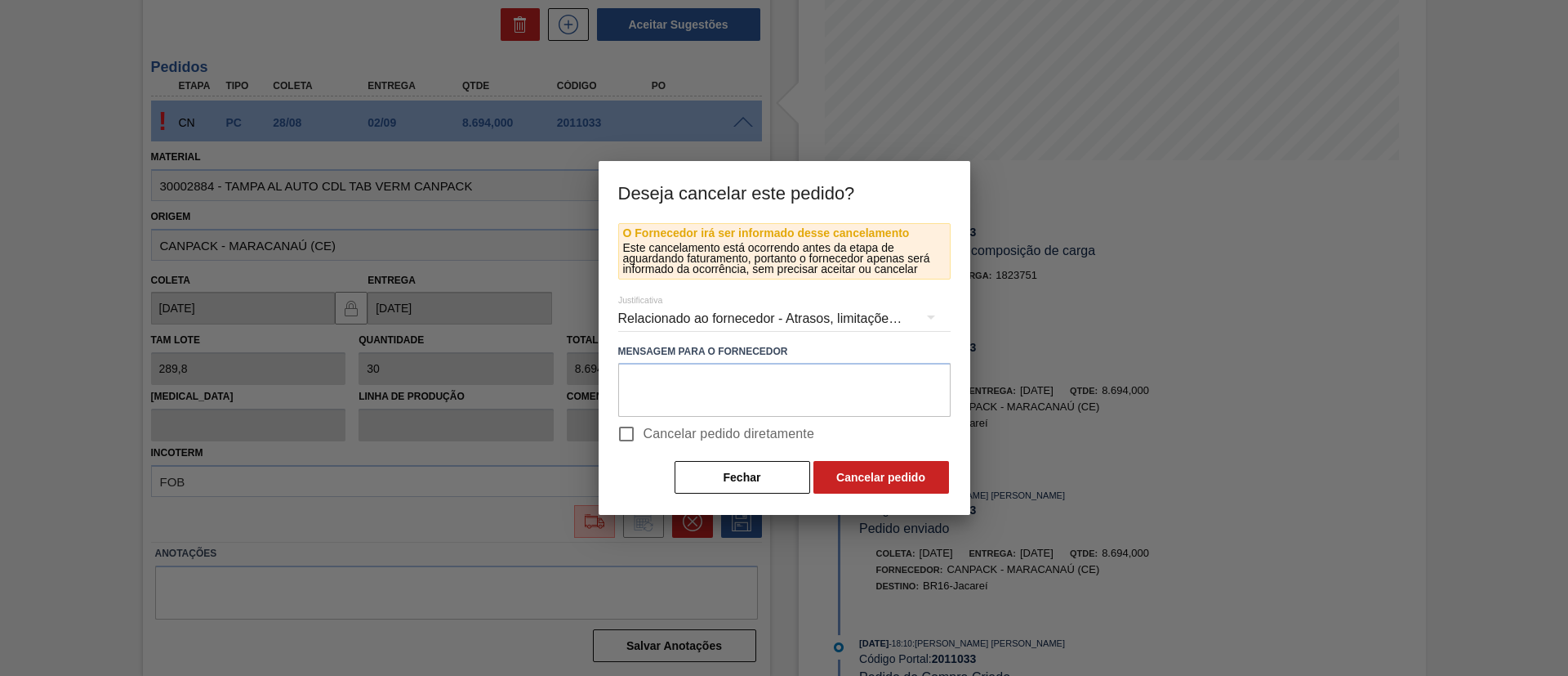
click at [676, 427] on span "Cancelar pedido diretamente" at bounding box center [729, 434] width 171 height 20
click at [643, 427] on input "Cancelar pedido diretamente" at bounding box center [626, 433] width 34 height 34
checkbox input "true"
click at [873, 473] on button "Cancelar pedido" at bounding box center [882, 476] width 136 height 32
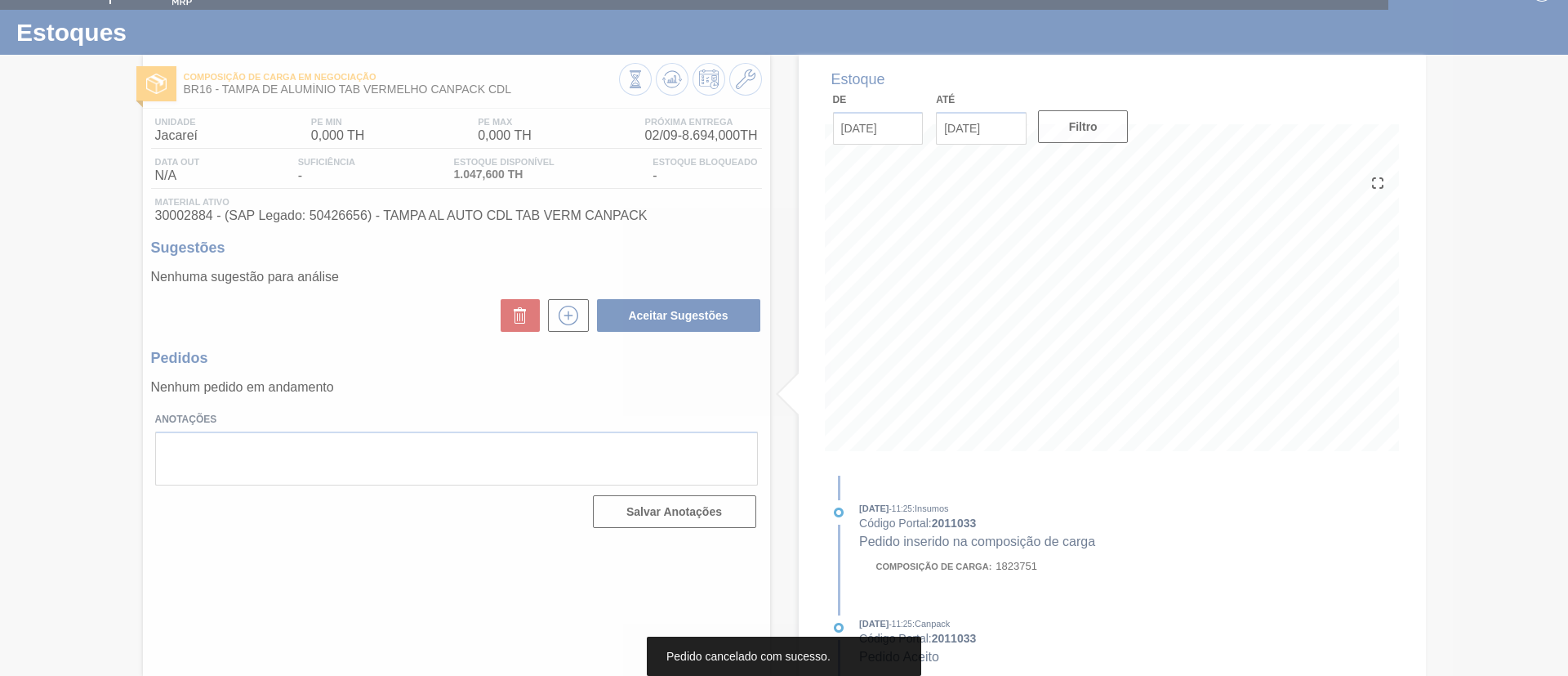
scroll to position [27, 0]
